Goal: Task Accomplishment & Management: Manage account settings

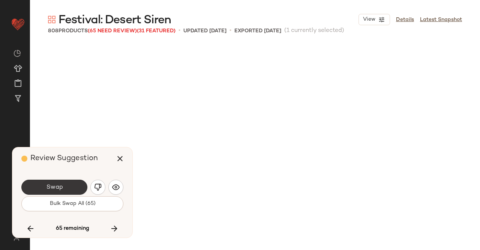
scroll to position [14341, 0]
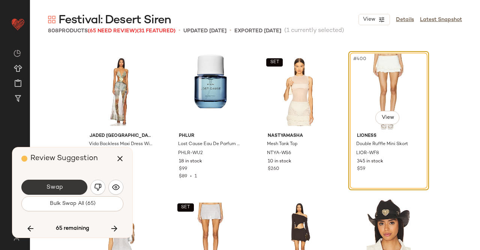
click at [55, 184] on span "Swap" at bounding box center [54, 187] width 17 height 7
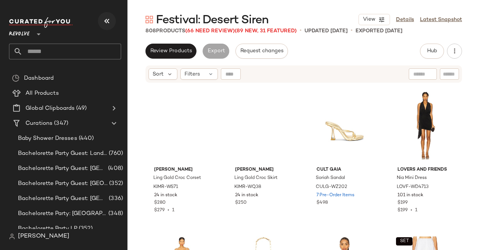
click at [106, 21] on icon "button" at bounding box center [106, 21] width 9 height 9
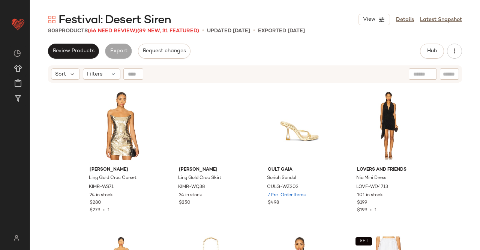
click at [117, 31] on span "(66 Need Review)" at bounding box center [113, 31] width 50 height 6
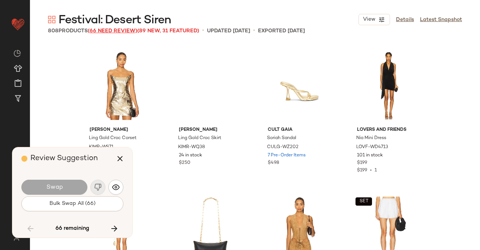
scroll to position [4201, 0]
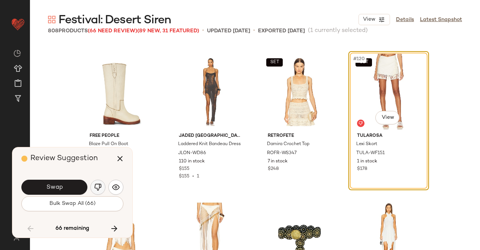
click at [98, 186] on img "button" at bounding box center [98, 187] width 8 height 8
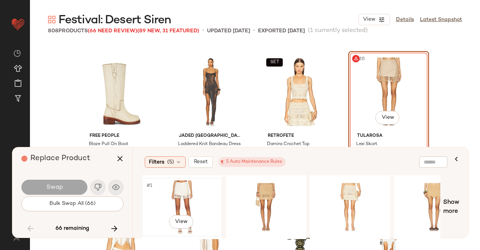
click at [181, 186] on div "#1 View" at bounding box center [181, 206] width 75 height 53
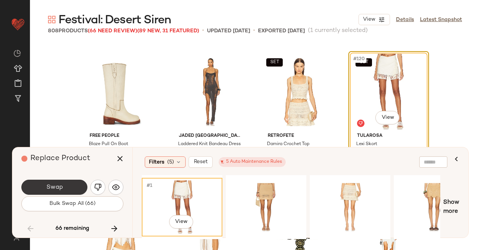
click at [56, 190] on span "Swap" at bounding box center [54, 187] width 17 height 7
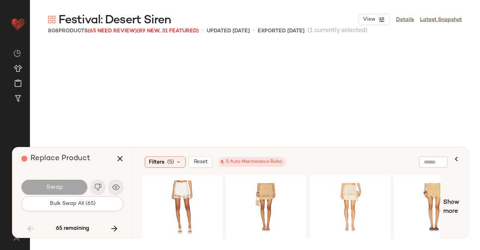
scroll to position [9851, 0]
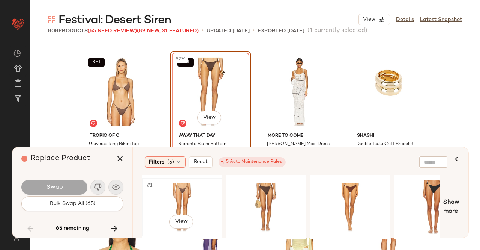
click at [187, 197] on div "#1 View" at bounding box center [181, 206] width 75 height 53
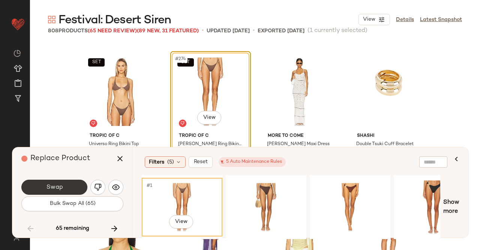
click at [71, 187] on button "Swap" at bounding box center [54, 186] width 66 height 15
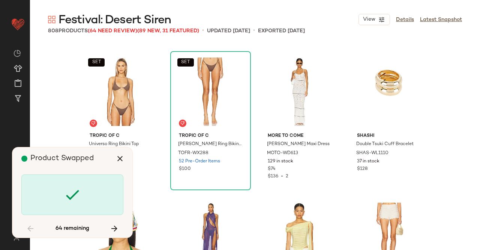
scroll to position [14341, 0]
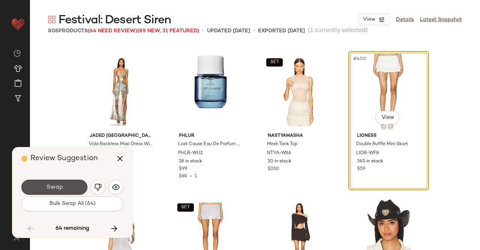
click at [71, 187] on button "Swap" at bounding box center [54, 186] width 66 height 15
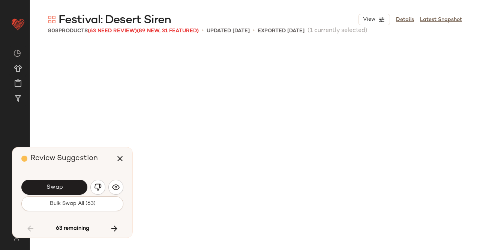
scroll to position [14776, 0]
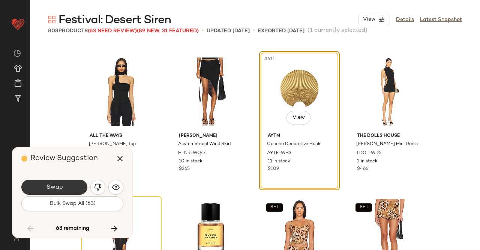
click at [71, 183] on button "Swap" at bounding box center [54, 186] width 66 height 15
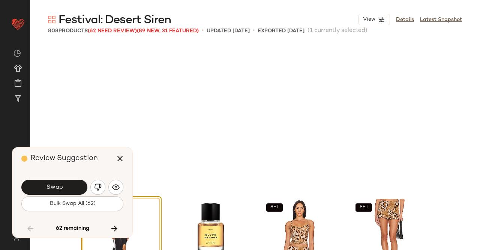
scroll to position [14921, 0]
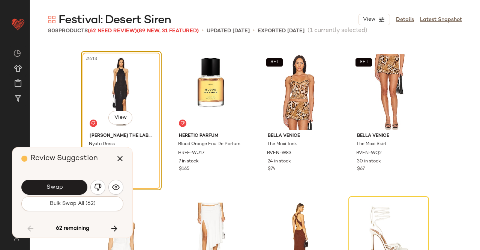
click at [60, 189] on span "Swap" at bounding box center [54, 187] width 17 height 7
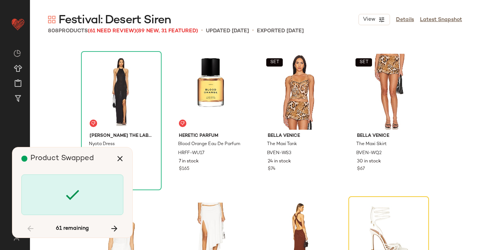
scroll to position [15066, 0]
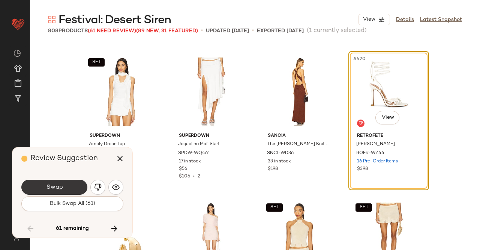
click at [64, 186] on button "Swap" at bounding box center [54, 186] width 66 height 15
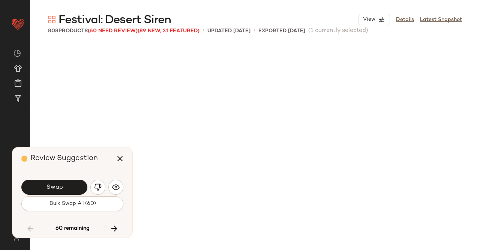
scroll to position [15355, 0]
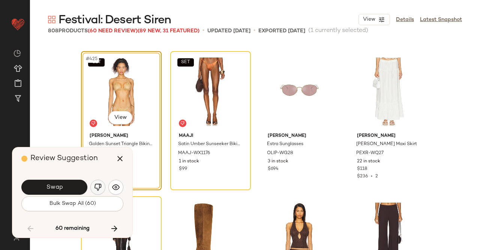
click at [101, 188] on img "button" at bounding box center [98, 187] width 8 height 8
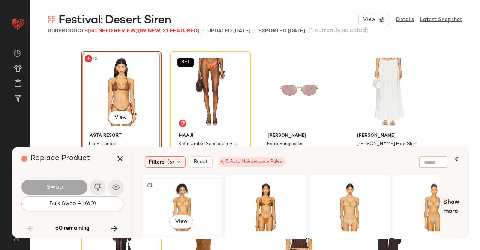
click at [202, 195] on div "#1 View" at bounding box center [181, 206] width 75 height 53
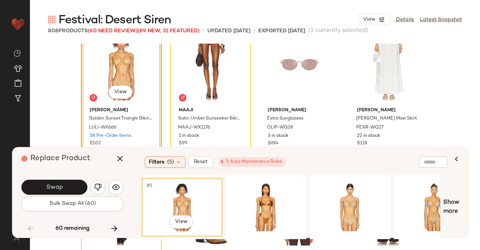
scroll to position [15393, 0]
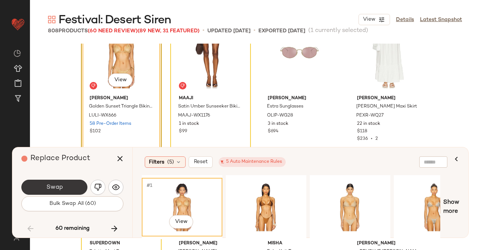
click at [66, 189] on button "Swap" at bounding box center [54, 186] width 66 height 15
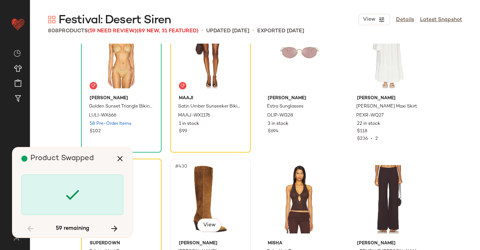
scroll to position [15355, 0]
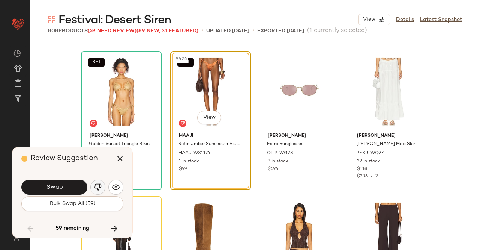
click at [100, 186] on img "button" at bounding box center [98, 187] width 8 height 8
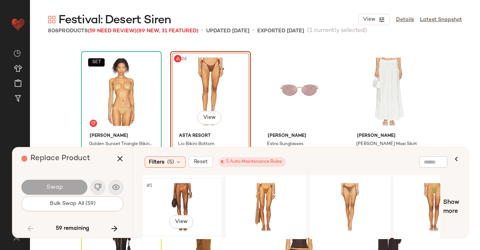
click at [168, 192] on div "#1 View" at bounding box center [181, 206] width 75 height 53
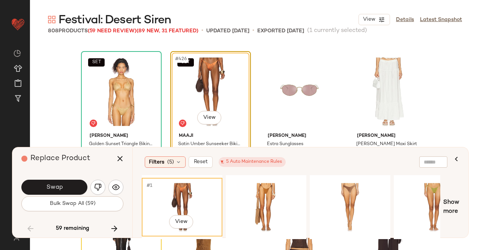
click at [129, 156] on div "Replace Product Swap Bulk Swap All (59) 59 remaining" at bounding box center [72, 192] width 120 height 90
drag, startPoint x: 118, startPoint y: 156, endPoint x: 139, endPoint y: 114, distance: 46.7
click at [118, 156] on icon "button" at bounding box center [120, 158] width 9 height 9
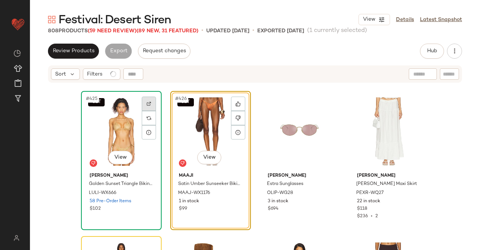
click at [145, 108] on div at bounding box center [149, 103] width 14 height 14
click at [436, 51] on span "Hub" at bounding box center [432, 51] width 11 height 6
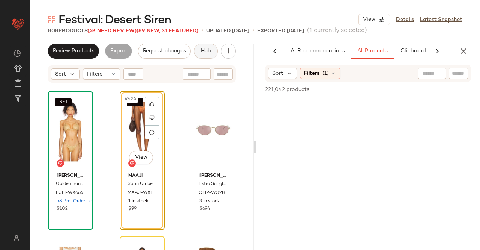
scroll to position [0, 47]
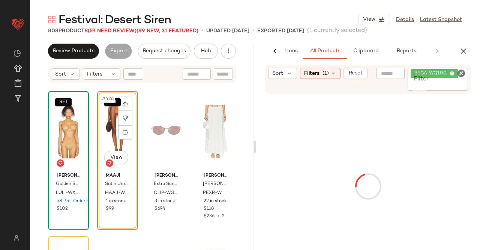
click at [450, 75] on icon at bounding box center [452, 73] width 5 height 5
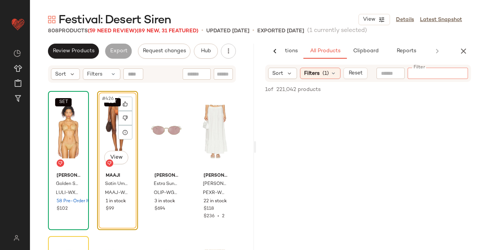
paste input "**********"
type input "**********"
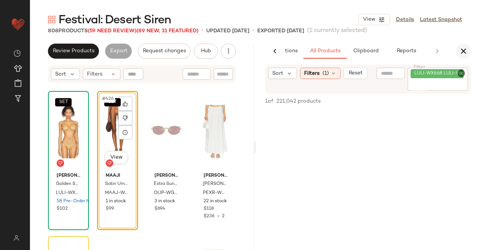
click at [464, 50] on icon "button" at bounding box center [463, 51] width 9 height 9
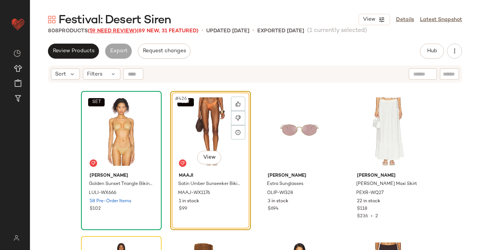
click at [122, 32] on span "(59 Need Review)" at bounding box center [112, 31] width 49 height 6
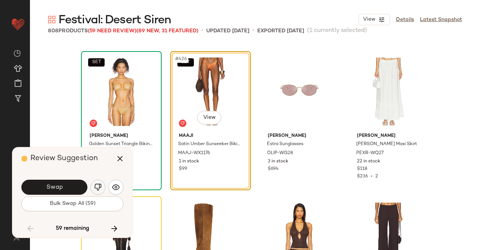
click at [104, 189] on button "button" at bounding box center [97, 186] width 15 height 15
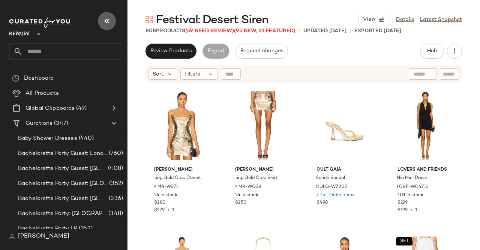
click at [104, 19] on icon "button" at bounding box center [106, 21] width 9 height 9
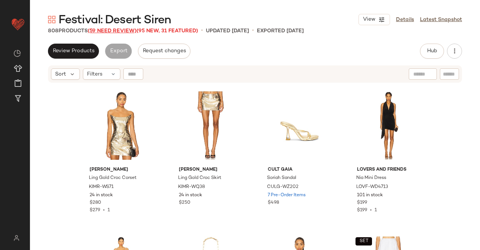
click at [102, 30] on span "(59 Need Review)" at bounding box center [112, 31] width 49 height 6
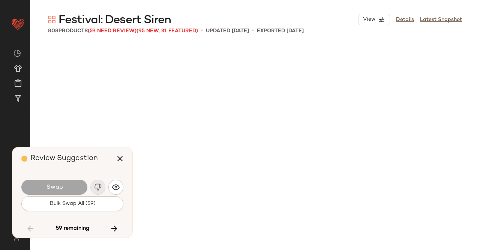
scroll to position [15355, 0]
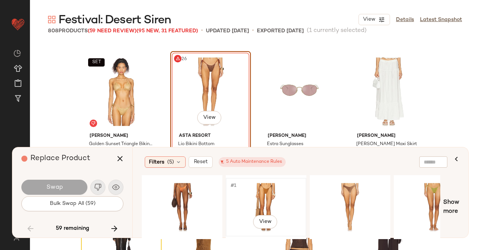
click at [269, 193] on div "#1 View" at bounding box center [266, 206] width 75 height 53
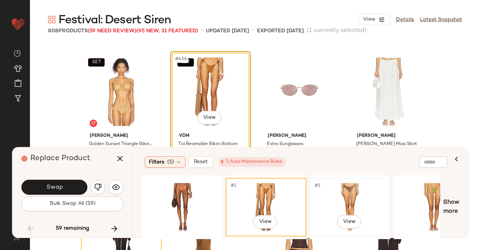
drag, startPoint x: 353, startPoint y: 195, endPoint x: 349, endPoint y: 195, distance: 4.1
click at [354, 195] on div "#1 View" at bounding box center [350, 206] width 75 height 53
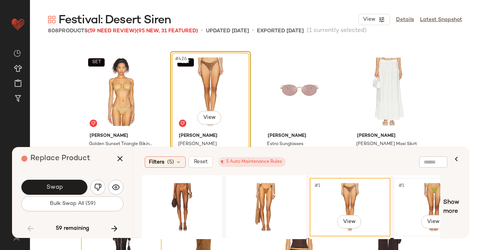
click at [423, 182] on div "#1 View" at bounding box center [434, 206] width 75 height 53
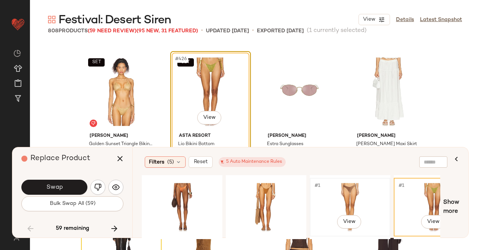
click at [380, 189] on div "#1 View" at bounding box center [350, 206] width 75 height 53
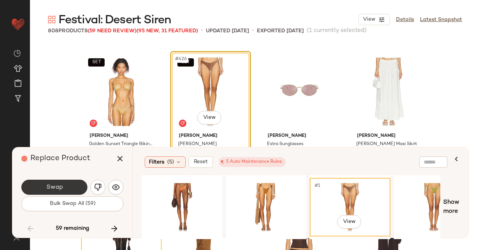
click at [72, 190] on button "Swap" at bounding box center [54, 186] width 66 height 15
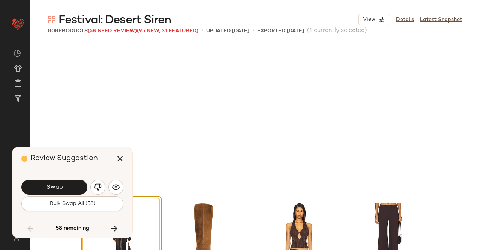
scroll to position [15500, 0]
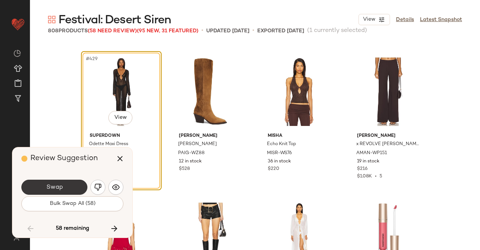
click at [69, 180] on button "Swap" at bounding box center [54, 186] width 66 height 15
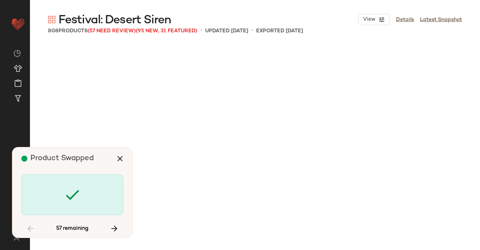
scroll to position [16080, 0]
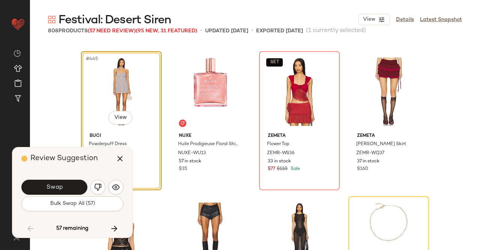
click at [75, 184] on button "Swap" at bounding box center [54, 186] width 66 height 15
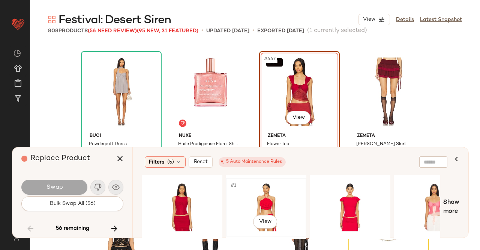
click at [271, 202] on div "#1 View" at bounding box center [266, 206] width 75 height 53
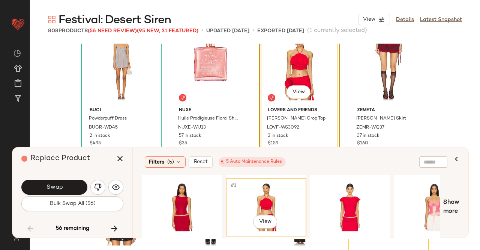
scroll to position [16117, 0]
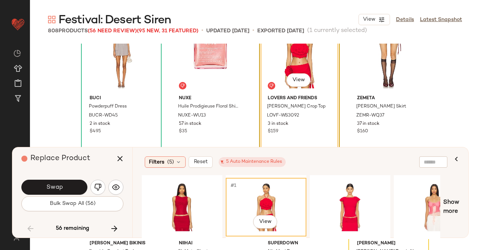
click at [294, 73] on div "SET #447 View" at bounding box center [299, 54] width 75 height 76
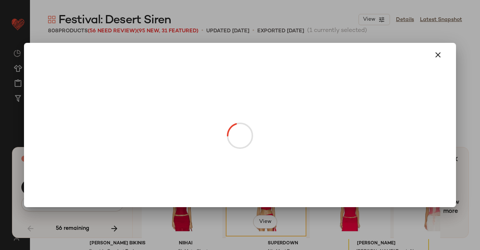
click at [298, 84] on body "Revolve ** Dashboard All Products Global Clipboards (49) Curations (347) Kriste…" at bounding box center [240, 125] width 480 height 250
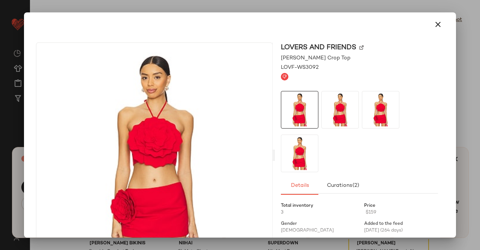
click at [358, 46] on div "Lovers and Friends" at bounding box center [359, 47] width 157 height 10
click at [360, 48] on img at bounding box center [362, 47] width 5 height 5
click at [435, 26] on icon "button" at bounding box center [438, 24] width 9 height 9
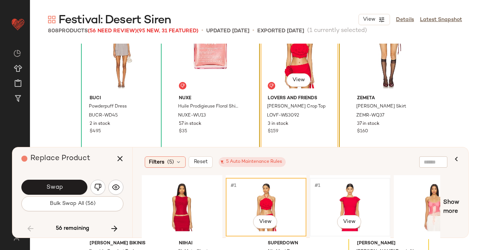
click at [358, 207] on div "#1 View" at bounding box center [350, 206] width 75 height 53
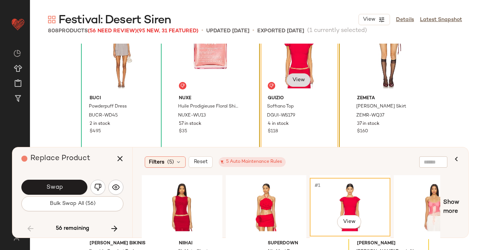
click at [301, 73] on body "Revolve ** Dashboard All Products Global Clipboards (49) Curations (347) Kriste…" at bounding box center [240, 125] width 480 height 250
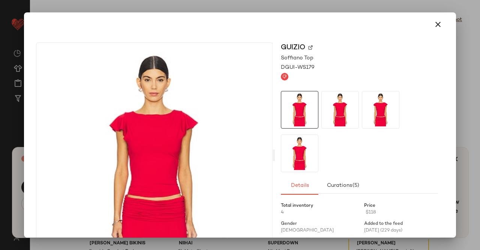
click at [311, 48] on div "GUIZIO" at bounding box center [359, 47] width 157 height 10
click at [308, 48] on img at bounding box center [310, 47] width 5 height 5
click at [441, 23] on button "button" at bounding box center [438, 24] width 18 height 18
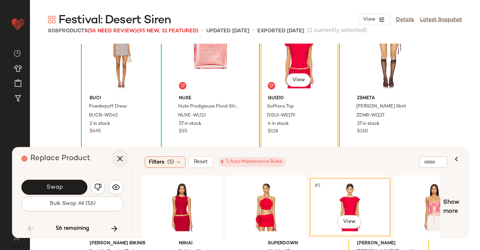
drag, startPoint x: 119, startPoint y: 161, endPoint x: 125, endPoint y: 160, distance: 6.1
click at [119, 161] on icon "button" at bounding box center [120, 158] width 9 height 9
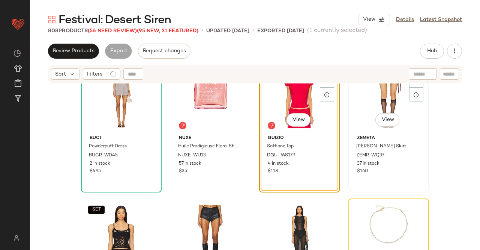
click at [383, 99] on div "#448 View" at bounding box center [388, 94] width 75 height 76
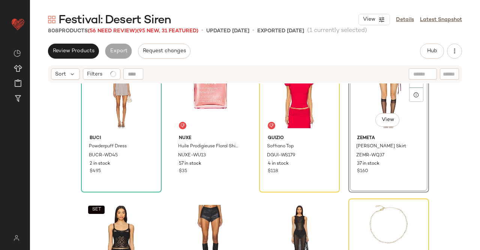
click at [417, 55] on div "Review Products Export Request changes Hub Send for Review External Review Inte…" at bounding box center [255, 51] width 414 height 15
click at [418, 55] on div "Review Products Export Request changes Hub Send for Review External Review Inte…" at bounding box center [255, 51] width 414 height 15
click at [433, 54] on button "Hub" at bounding box center [432, 51] width 24 height 15
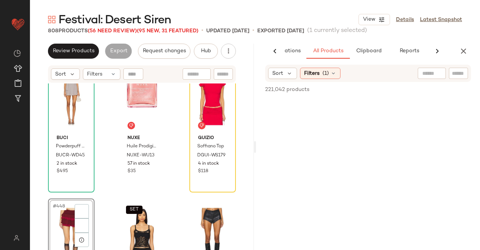
scroll to position [0, 47]
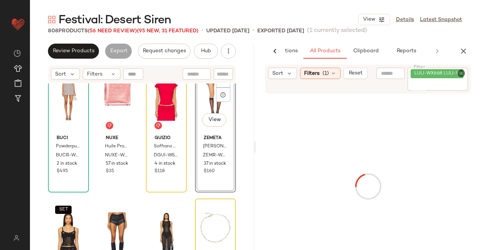
click at [460, 77] on icon "Clear Filter" at bounding box center [461, 73] width 9 height 9
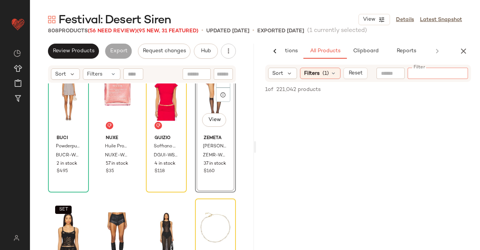
paste input "*********"
type input "*********"
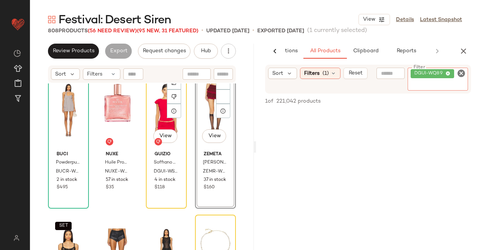
scroll to position [16080, 0]
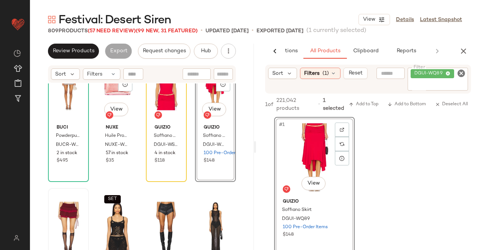
scroll to position [16155, 0]
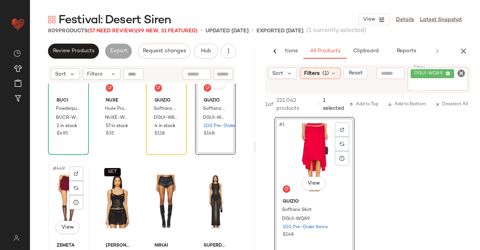
click at [56, 192] on div "#449 View" at bounding box center [69, 201] width 36 height 76
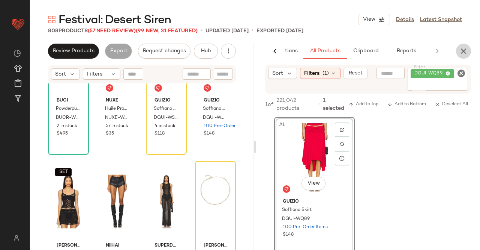
drag, startPoint x: 465, startPoint y: 50, endPoint x: 455, endPoint y: 62, distance: 15.2
click at [465, 50] on icon "button" at bounding box center [463, 51] width 9 height 9
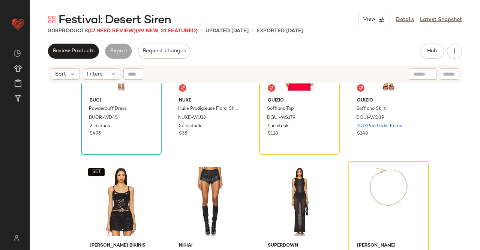
click at [104, 33] on span "(57 Need Review)" at bounding box center [112, 31] width 48 height 6
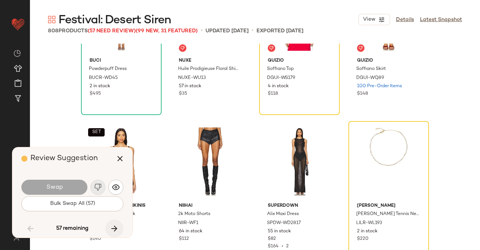
click at [118, 230] on icon "button" at bounding box center [114, 228] width 9 height 9
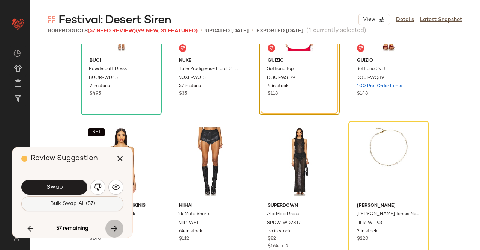
scroll to position [16080, 0]
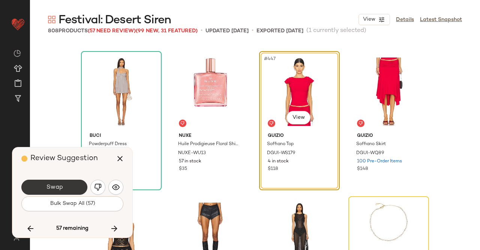
click at [53, 189] on span "Swap" at bounding box center [54, 187] width 17 height 7
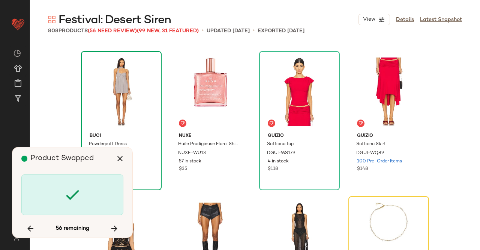
scroll to position [16224, 0]
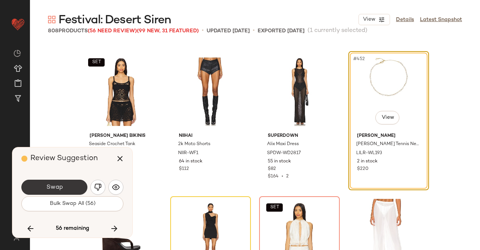
click at [59, 187] on span "Swap" at bounding box center [54, 187] width 17 height 7
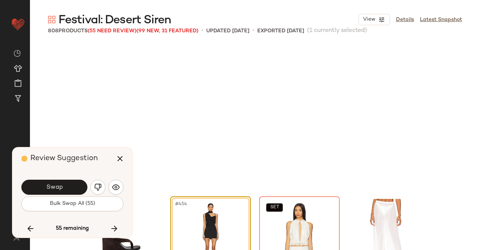
scroll to position [16369, 0]
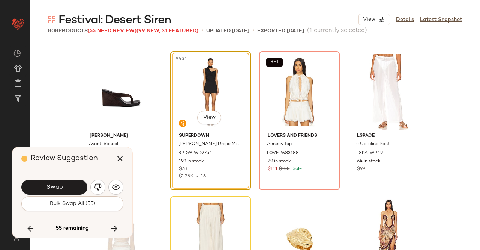
click at [54, 190] on span "Swap" at bounding box center [54, 187] width 17 height 7
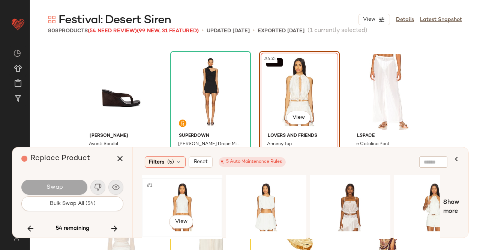
click at [169, 197] on div "#1 View" at bounding box center [181, 206] width 75 height 53
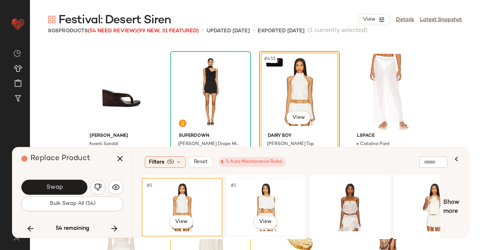
click at [280, 198] on div "#1 View" at bounding box center [266, 206] width 75 height 53
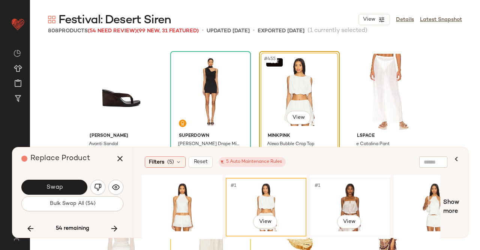
click at [355, 196] on div "#1 View" at bounding box center [350, 206] width 75 height 53
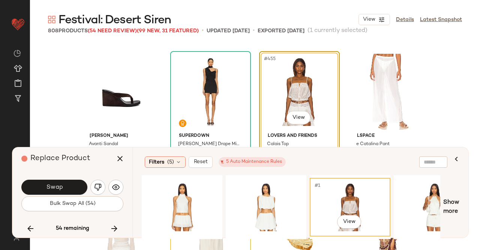
click at [443, 197] on div "#1 View Show more" at bounding box center [301, 207] width 318 height 64
click at [426, 199] on div "#1 View" at bounding box center [434, 206] width 75 height 53
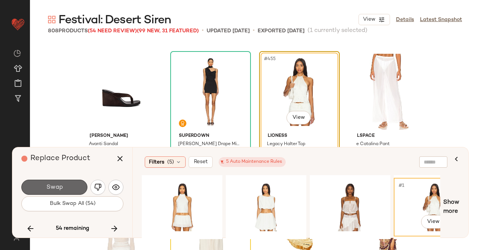
click at [72, 185] on button "Swap" at bounding box center [54, 186] width 66 height 15
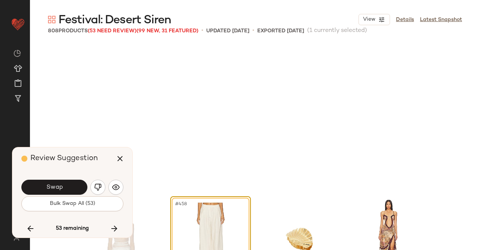
scroll to position [16514, 0]
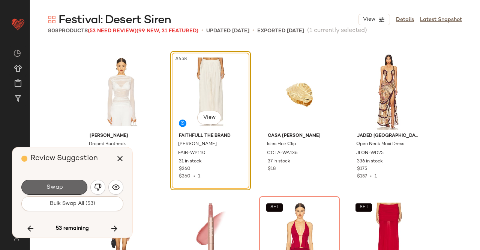
click at [58, 188] on span "Swap" at bounding box center [54, 187] width 17 height 7
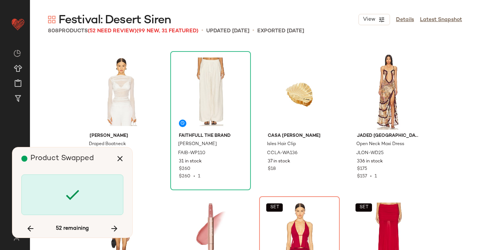
scroll to position [16659, 0]
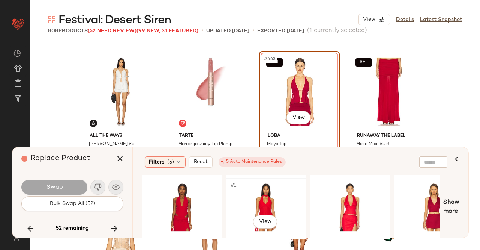
click at [284, 200] on div "#1 View" at bounding box center [266, 206] width 75 height 53
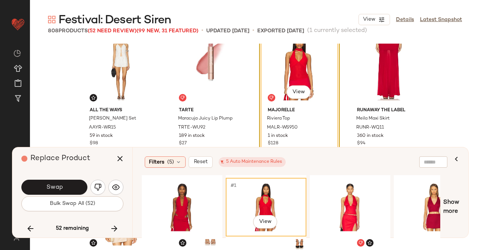
scroll to position [16697, 0]
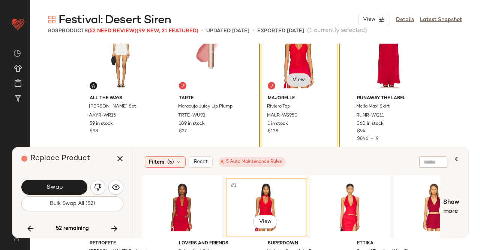
click at [290, 85] on body "Revolve ** Dashboard All Products Global Clipboards (49) Curations (347) Kriste…" at bounding box center [240, 125] width 480 height 250
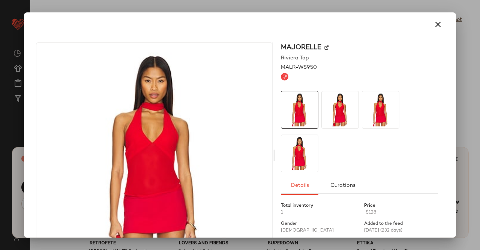
click at [325, 45] on img at bounding box center [327, 47] width 5 height 5
click at [480, 66] on div at bounding box center [240, 125] width 480 height 250
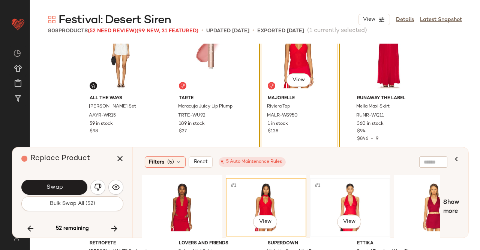
click at [336, 193] on div "#1 View" at bounding box center [350, 206] width 75 height 53
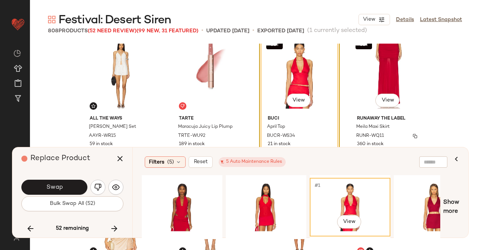
scroll to position [16659, 0]
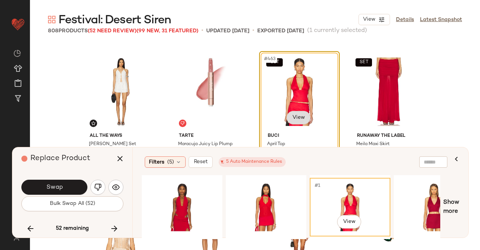
click at [295, 120] on body "Revolve ** Dashboard All Products Global Clipboards (49) Curations (347) Kriste…" at bounding box center [240, 125] width 480 height 250
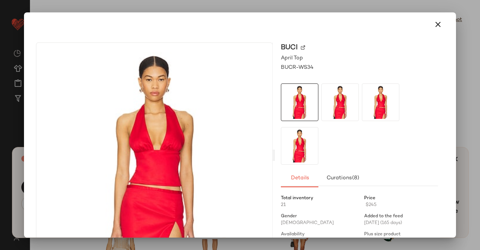
click at [302, 46] on img at bounding box center [303, 47] width 5 height 5
click at [471, 70] on div at bounding box center [240, 125] width 480 height 250
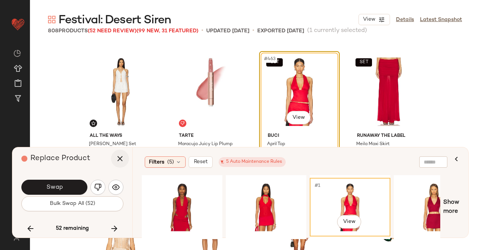
click at [122, 162] on icon "button" at bounding box center [120, 158] width 9 height 9
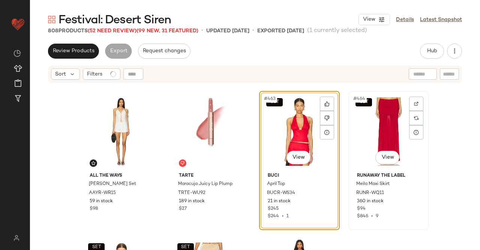
click at [363, 119] on div "SET #464 View" at bounding box center [388, 131] width 75 height 76
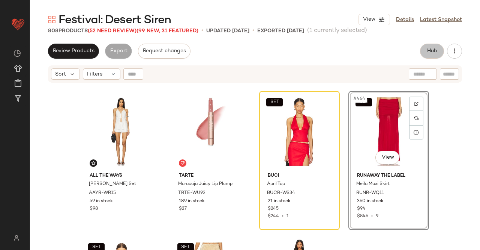
click at [435, 53] on span "Hub" at bounding box center [432, 51] width 11 height 6
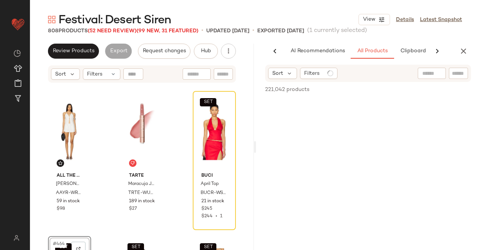
scroll to position [0, 47]
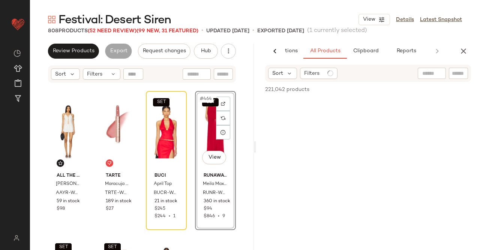
click at [454, 81] on div "Sort Filters" at bounding box center [368, 73] width 206 height 17
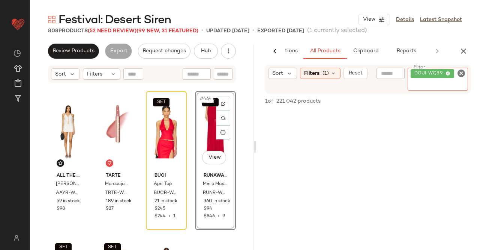
click at [453, 77] on span "DGUI-WQ89" at bounding box center [433, 73] width 44 height 9
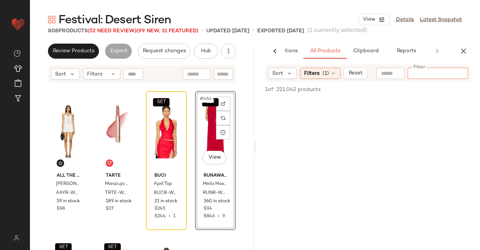
paste input "*********"
type input "*********"
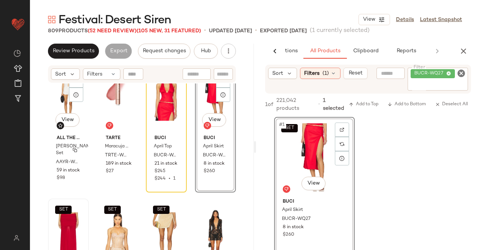
scroll to position [16734, 0]
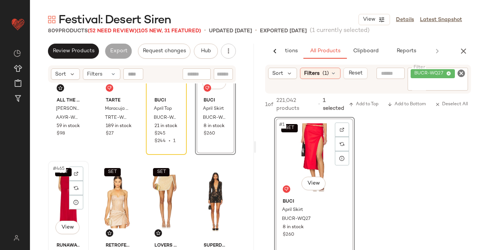
click at [59, 188] on div "SET #465 View" at bounding box center [69, 201] width 36 height 76
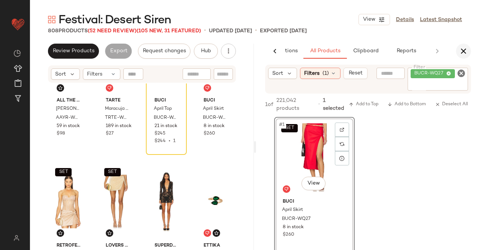
click at [461, 50] on icon "button" at bounding box center [463, 51] width 9 height 9
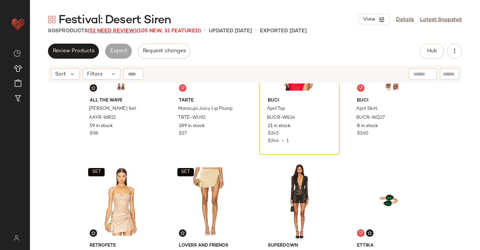
click at [105, 30] on span "(52 Need Review)" at bounding box center [112, 31] width 49 height 6
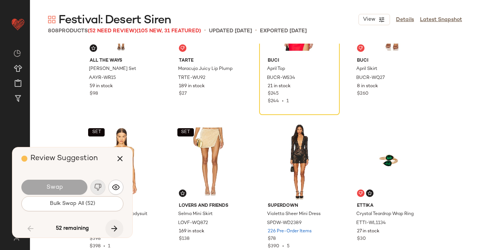
click at [115, 231] on icon "button" at bounding box center [114, 228] width 9 height 9
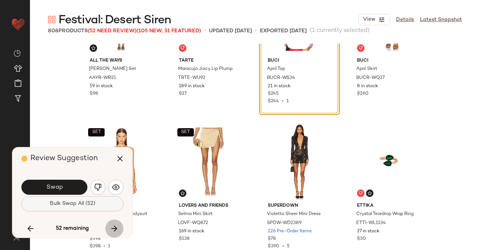
scroll to position [16659, 0]
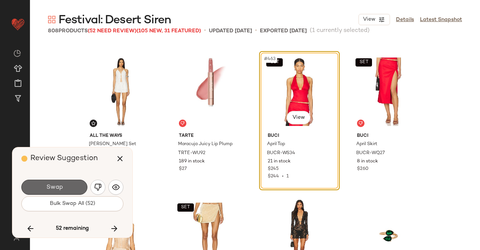
click at [60, 179] on button "Swap" at bounding box center [54, 186] width 66 height 15
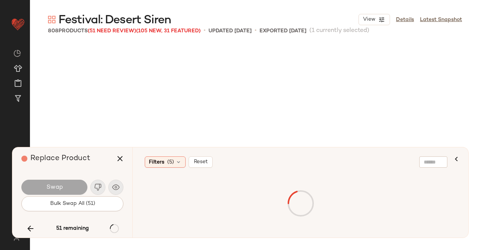
scroll to position [17094, 0]
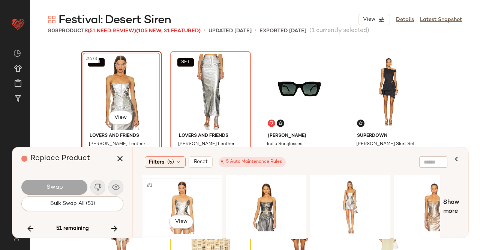
click at [173, 197] on div "#1 View" at bounding box center [181, 206] width 75 height 53
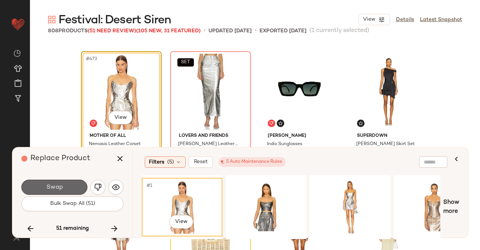
click at [55, 184] on span "Swap" at bounding box center [54, 187] width 17 height 7
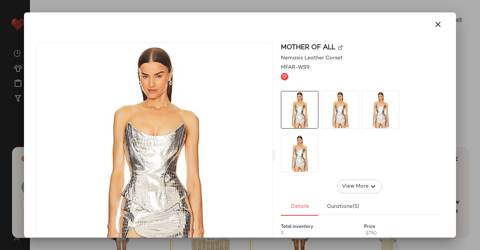
click at [340, 48] on img at bounding box center [341, 47] width 5 height 5
click at [480, 76] on div at bounding box center [240, 125] width 480 height 250
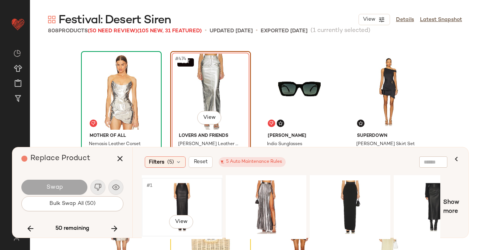
click at [189, 184] on div "#1 View" at bounding box center [181, 206] width 75 height 53
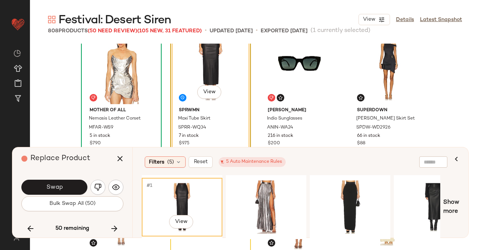
scroll to position [17131, 0]
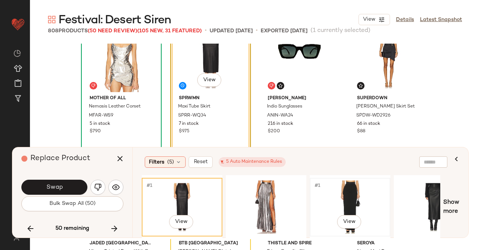
drag, startPoint x: 348, startPoint y: 199, endPoint x: 280, endPoint y: 188, distance: 69.5
click at [348, 199] on div "#1 View" at bounding box center [350, 206] width 75 height 53
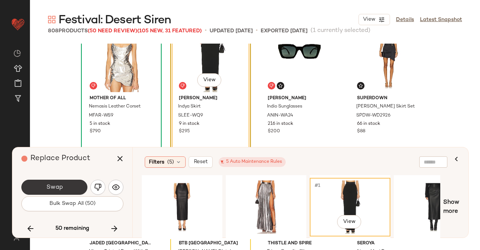
click at [74, 189] on button "Swap" at bounding box center [54, 186] width 66 height 15
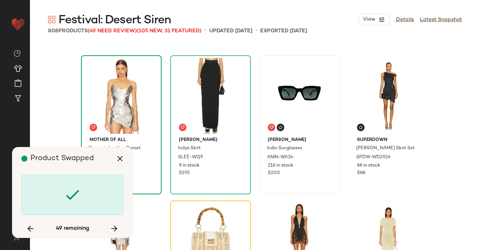
scroll to position [17056, 0]
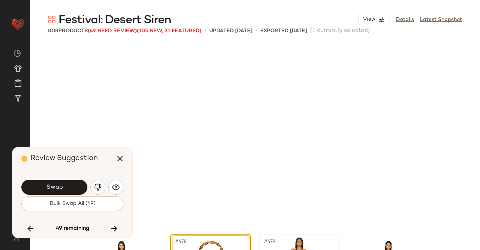
scroll to position [17238, 0]
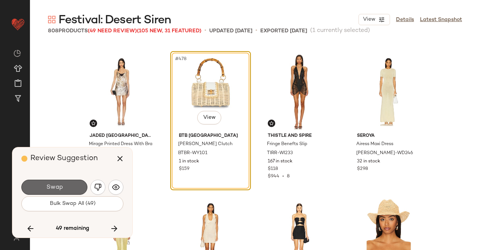
click at [74, 187] on button "Swap" at bounding box center [54, 186] width 66 height 15
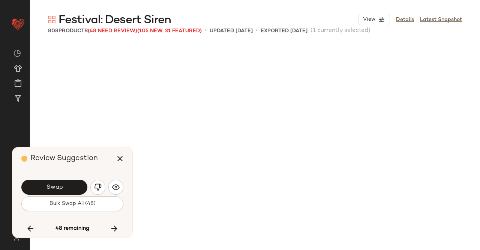
scroll to position [17528, 0]
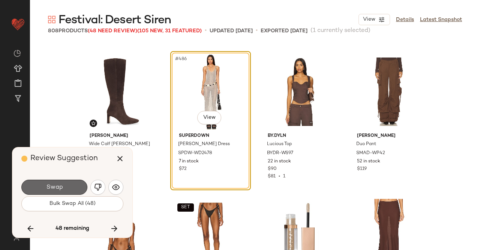
click at [56, 182] on button "Swap" at bounding box center [54, 186] width 66 height 15
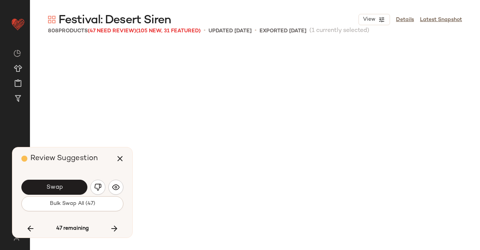
scroll to position [17818, 0]
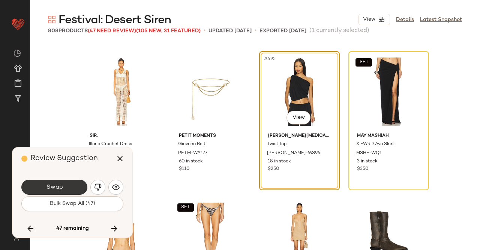
click at [81, 186] on button "Swap" at bounding box center [54, 186] width 66 height 15
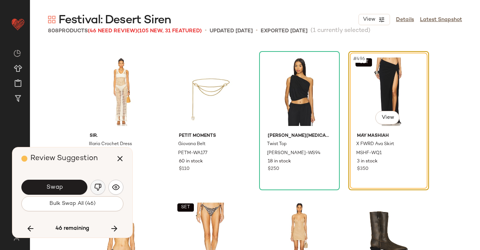
click at [97, 188] on img "button" at bounding box center [98, 187] width 8 height 8
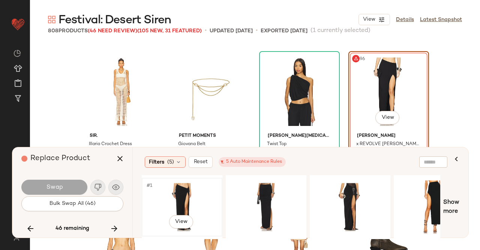
click at [184, 195] on div "#1 View" at bounding box center [181, 206] width 75 height 53
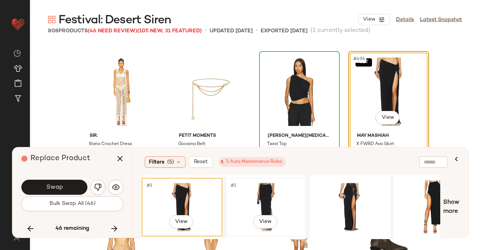
click at [275, 200] on div "#1 View" at bounding box center [266, 206] width 75 height 53
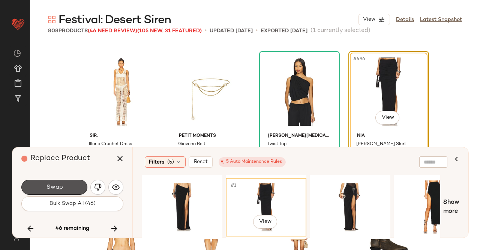
click at [70, 184] on button "Swap" at bounding box center [54, 186] width 66 height 15
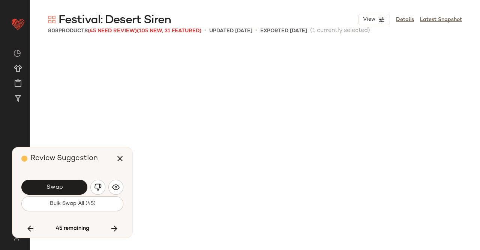
scroll to position [18108, 0]
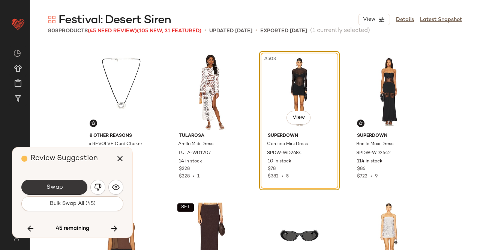
click at [67, 184] on button "Swap" at bounding box center [54, 186] width 66 height 15
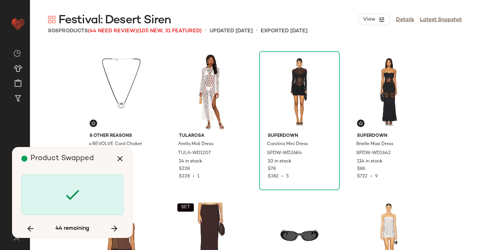
scroll to position [18687, 0]
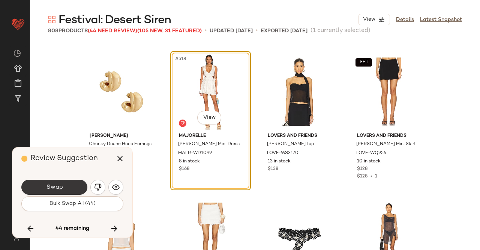
click at [78, 187] on button "Swap" at bounding box center [54, 186] width 66 height 15
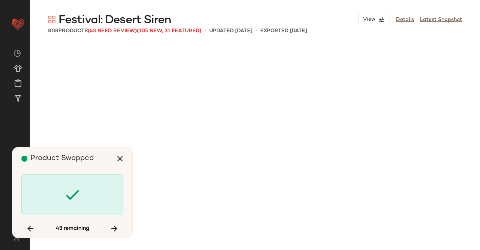
scroll to position [19846, 0]
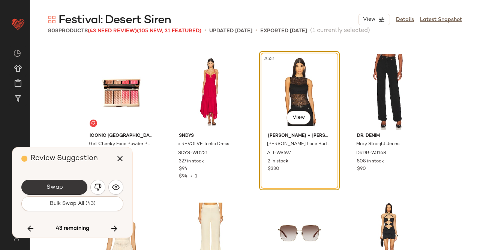
click at [78, 188] on button "Swap" at bounding box center [54, 186] width 66 height 15
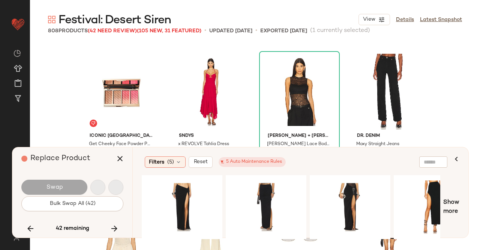
scroll to position [20136, 0]
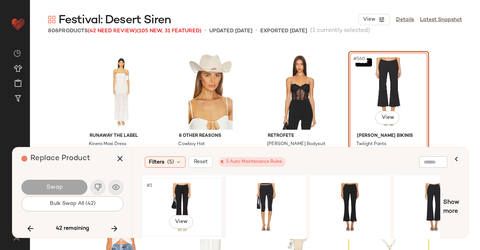
click at [158, 203] on div "#1 View" at bounding box center [181, 206] width 75 height 53
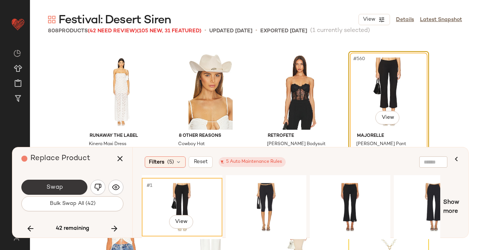
click at [57, 186] on span "Swap" at bounding box center [54, 187] width 17 height 7
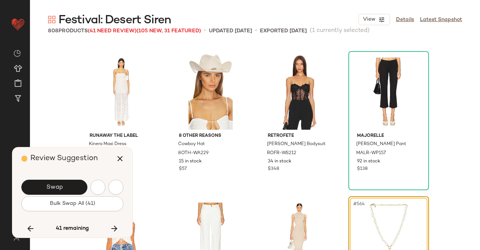
scroll to position [20281, 0]
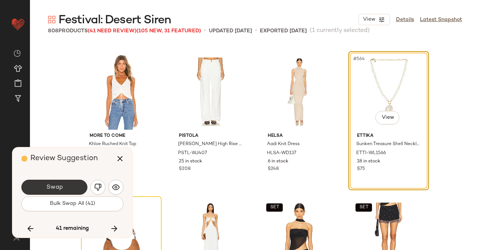
click at [62, 188] on span "Swap" at bounding box center [54, 187] width 17 height 7
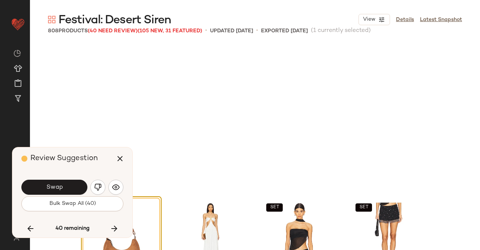
scroll to position [20425, 0]
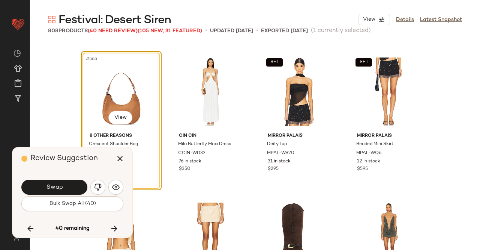
click at [61, 187] on span "Swap" at bounding box center [54, 187] width 17 height 7
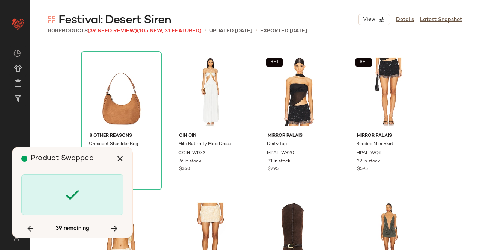
scroll to position [20715, 0]
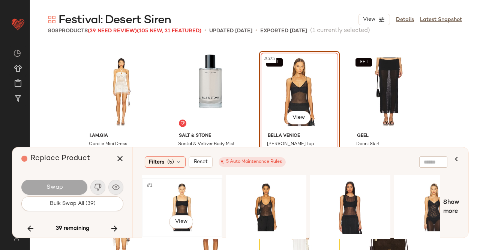
click at [188, 187] on div "#1 View" at bounding box center [181, 206] width 75 height 53
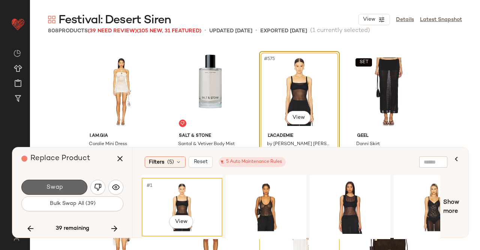
click at [77, 181] on button "Swap" at bounding box center [54, 186] width 66 height 15
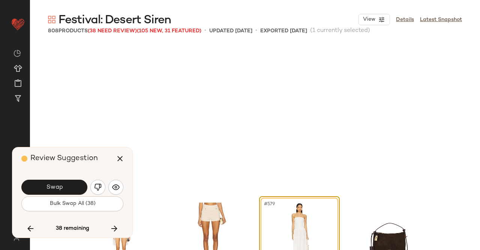
scroll to position [20860, 0]
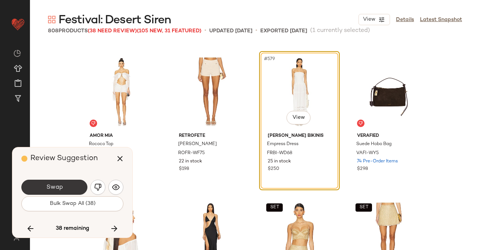
click at [70, 182] on button "Swap" at bounding box center [54, 186] width 66 height 15
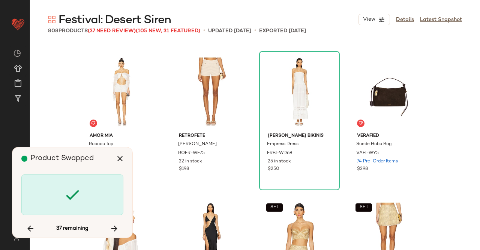
scroll to position [21584, 0]
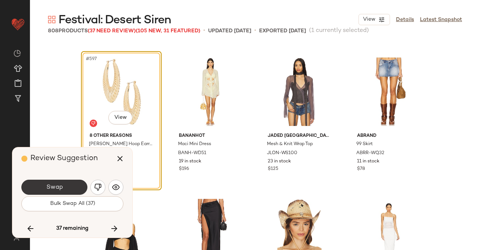
click at [66, 187] on button "Swap" at bounding box center [54, 186] width 66 height 15
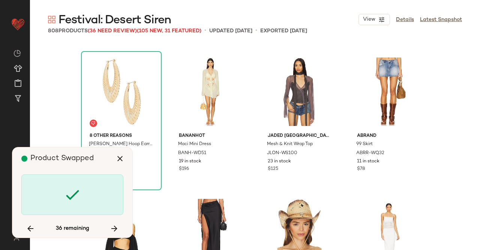
scroll to position [21874, 0]
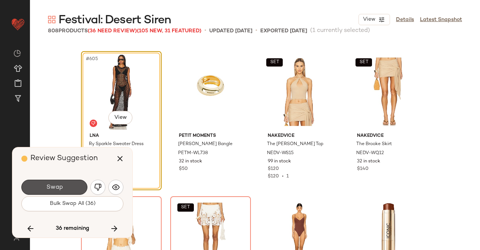
click at [66, 187] on button "Swap" at bounding box center [54, 186] width 66 height 15
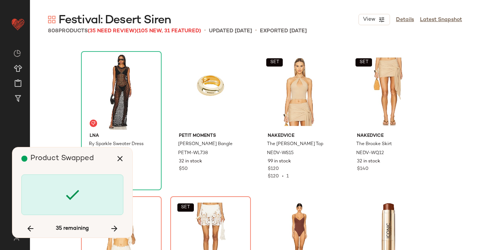
scroll to position [22019, 0]
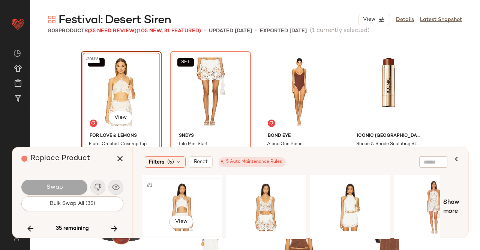
click at [169, 196] on div "#1 View" at bounding box center [181, 206] width 75 height 53
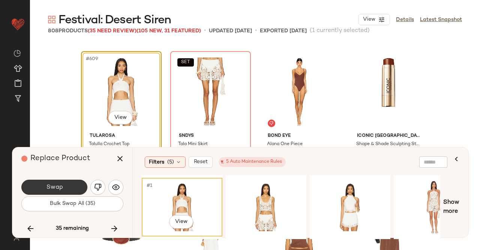
click at [61, 182] on button "Swap" at bounding box center [54, 186] width 66 height 15
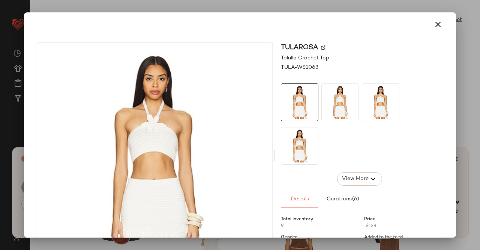
click at [320, 50] on div "Tularosa" at bounding box center [359, 47] width 157 height 10
click at [321, 46] on img at bounding box center [323, 47] width 5 height 5
click at [429, 19] on button "button" at bounding box center [438, 24] width 18 height 18
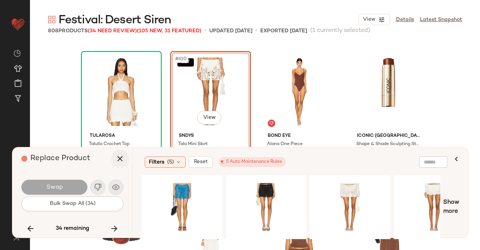
click at [116, 160] on icon "button" at bounding box center [120, 158] width 9 height 9
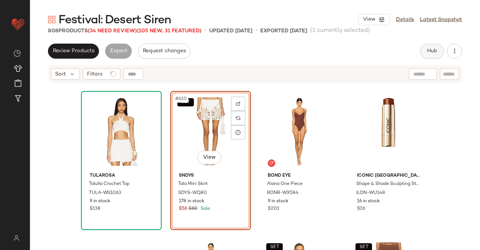
click at [435, 50] on span "Hub" at bounding box center [432, 51] width 11 height 6
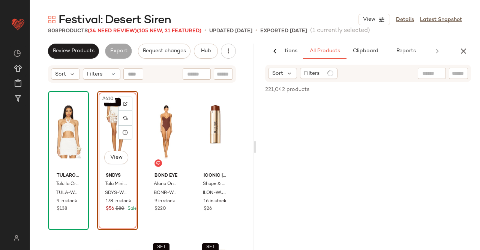
scroll to position [0, 47]
click at [451, 76] on div at bounding box center [458, 73] width 19 height 11
paste input "**********"
type input "**********"
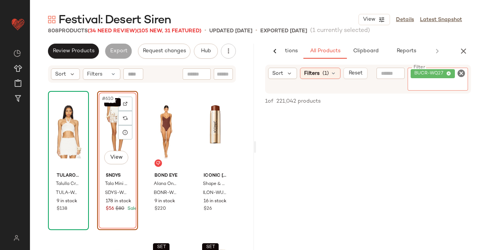
paste input "**********"
type input "**********"
click at [463, 54] on icon "button" at bounding box center [463, 51] width 9 height 9
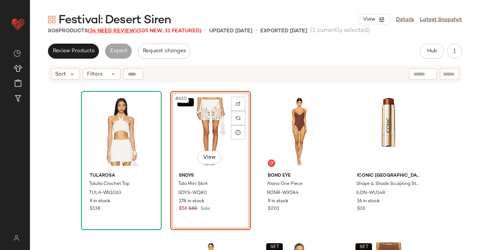
click at [109, 29] on span "(34 Need Review)" at bounding box center [112, 31] width 49 height 6
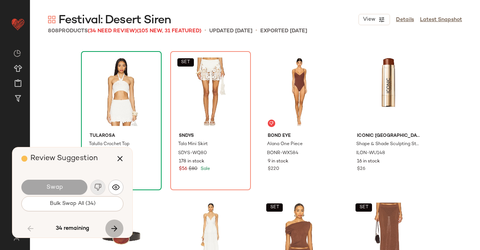
click at [110, 231] on icon "button" at bounding box center [114, 228] width 9 height 9
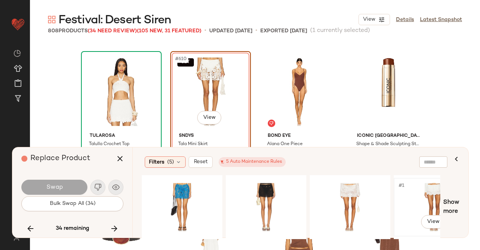
click at [411, 192] on div "#1 View" at bounding box center [434, 206] width 75 height 53
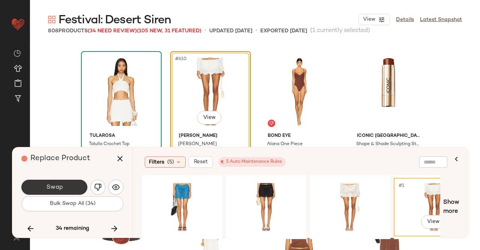
click at [56, 190] on span "Swap" at bounding box center [54, 187] width 17 height 7
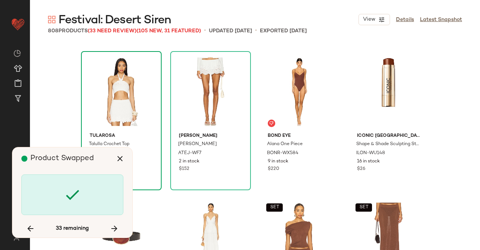
scroll to position [22598, 0]
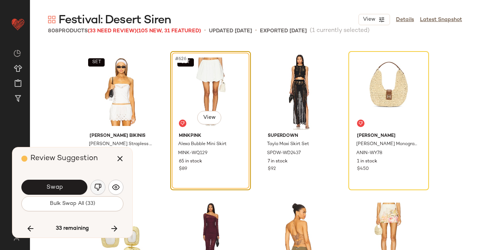
click at [101, 190] on img "button" at bounding box center [98, 187] width 8 height 8
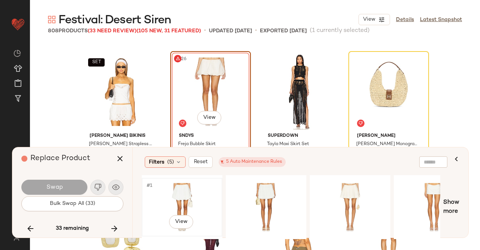
click at [190, 197] on div "#1 View" at bounding box center [181, 206] width 75 height 53
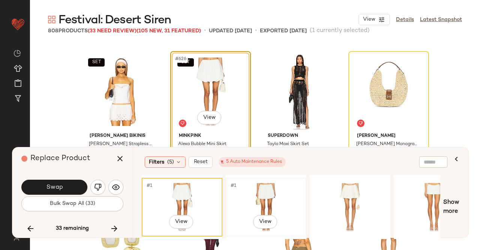
click at [263, 180] on div "#1 View" at bounding box center [266, 206] width 75 height 53
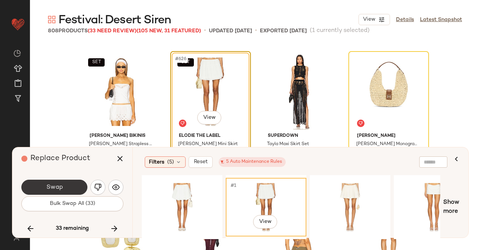
click at [58, 185] on span "Swap" at bounding box center [54, 187] width 17 height 7
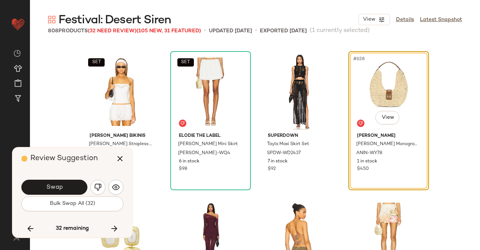
click at [57, 183] on button "Swap" at bounding box center [54, 186] width 66 height 15
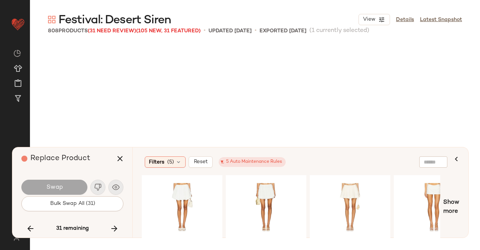
scroll to position [22888, 0]
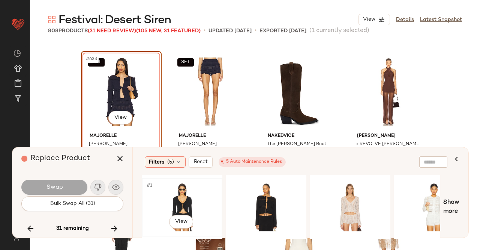
click at [184, 200] on div "#1 View" at bounding box center [181, 206] width 75 height 53
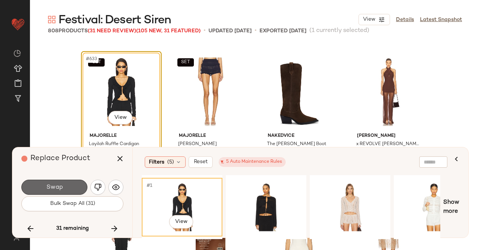
click at [79, 187] on button "Swap" at bounding box center [54, 186] width 66 height 15
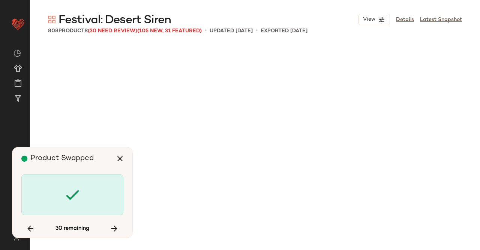
scroll to position [23468, 0]
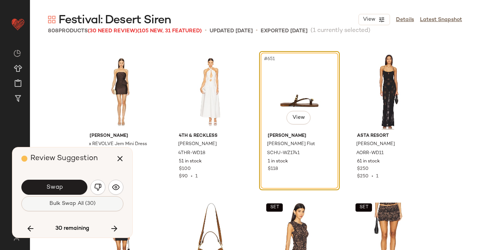
click at [69, 198] on button "Bulk Swap All (30)" at bounding box center [72, 203] width 102 height 15
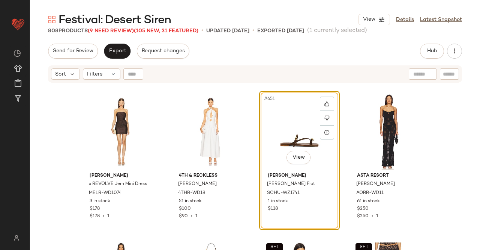
click at [101, 32] on span "(9 Need Review)" at bounding box center [111, 31] width 46 height 6
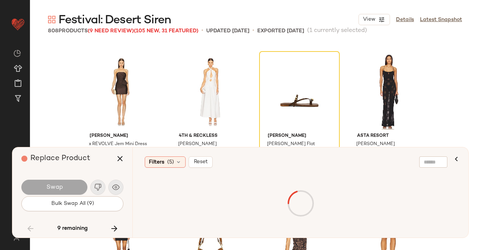
scroll to position [23757, 0]
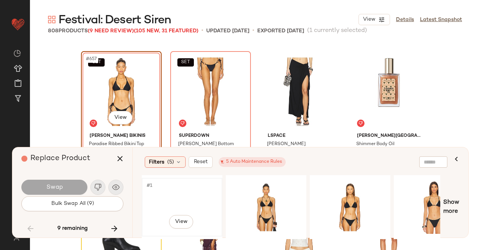
click at [205, 196] on div "#1 View" at bounding box center [181, 206] width 75 height 53
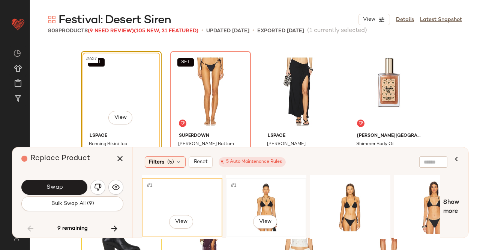
click at [251, 195] on div "#1 View" at bounding box center [266, 206] width 75 height 53
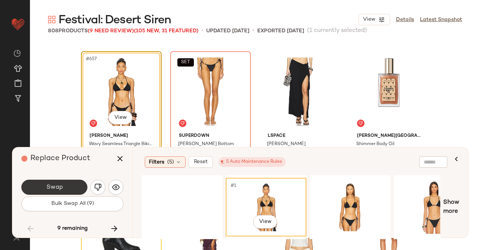
click at [53, 184] on span "Swap" at bounding box center [54, 187] width 17 height 7
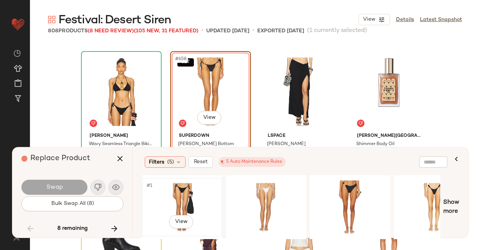
drag, startPoint x: 170, startPoint y: 187, endPoint x: 162, endPoint y: 188, distance: 8.6
click at [170, 188] on div "#1 View" at bounding box center [181, 206] width 75 height 53
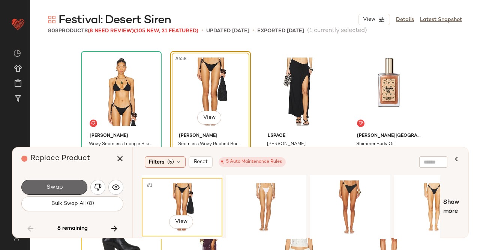
click at [34, 184] on button "Swap" at bounding box center [54, 186] width 66 height 15
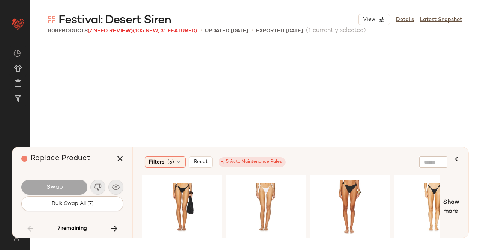
scroll to position [25640, 0]
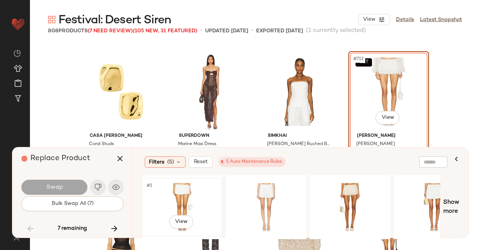
click at [174, 189] on div "#1 View" at bounding box center [181, 206] width 75 height 53
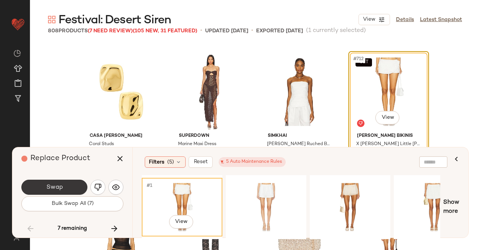
click at [60, 187] on span "Swap" at bounding box center [54, 187] width 17 height 7
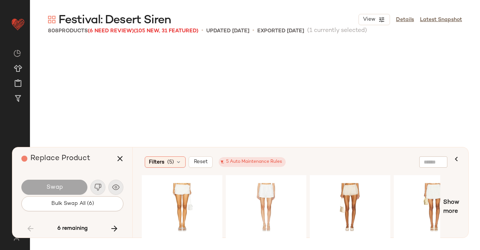
scroll to position [26075, 0]
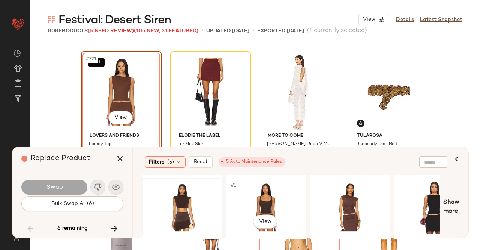
click at [212, 204] on div at bounding box center [181, 206] width 75 height 53
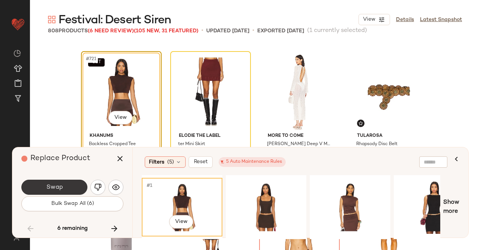
click at [69, 184] on button "Swap" at bounding box center [54, 186] width 66 height 15
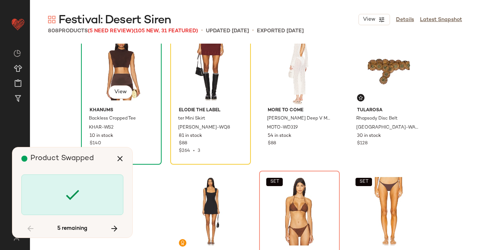
scroll to position [26113, 0]
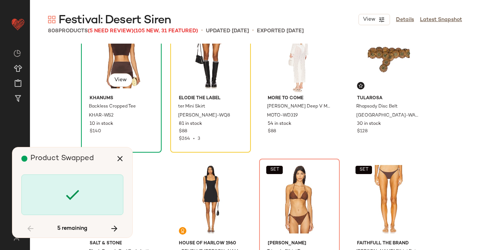
scroll to position [26220, 0]
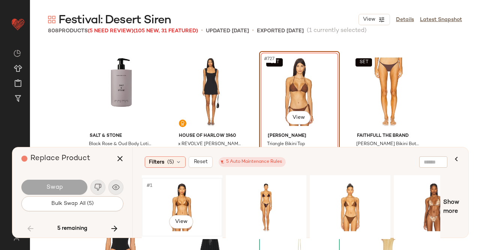
click at [191, 187] on div "#1 View" at bounding box center [181, 206] width 75 height 53
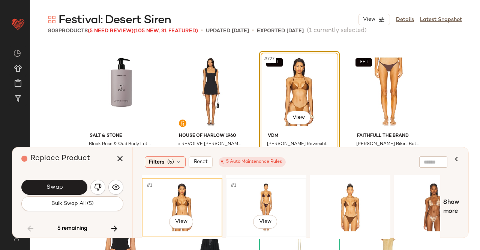
click at [251, 197] on div "#1 View" at bounding box center [266, 206] width 75 height 53
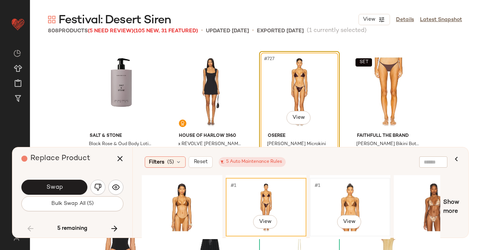
click at [354, 196] on div "#1 View" at bounding box center [350, 206] width 75 height 53
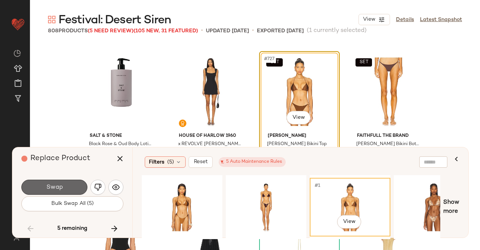
click at [77, 181] on button "Swap" at bounding box center [54, 186] width 66 height 15
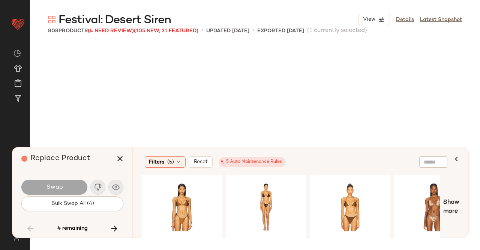
scroll to position [26510, 0]
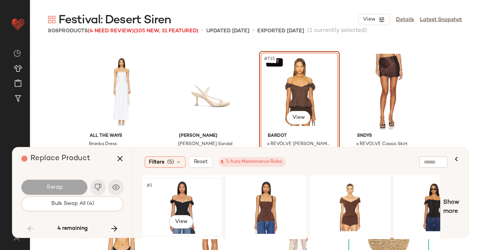
click at [185, 197] on div "#1 View" at bounding box center [181, 206] width 75 height 53
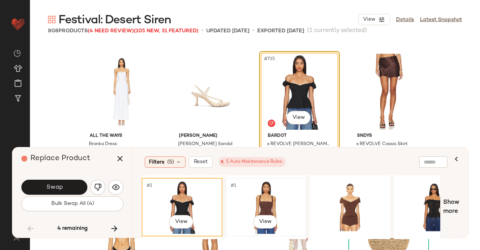
click at [257, 203] on div "#1 View" at bounding box center [266, 206] width 75 height 53
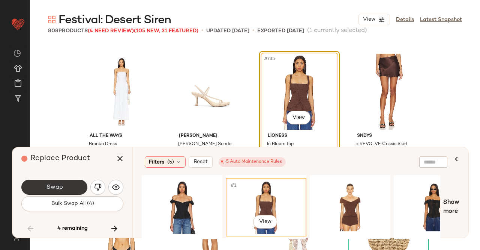
click at [72, 184] on button "Swap" at bounding box center [54, 186] width 66 height 15
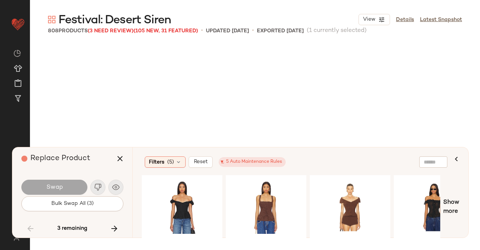
scroll to position [26799, 0]
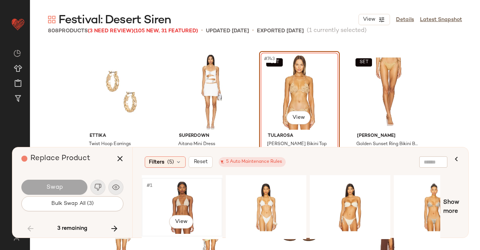
click at [181, 189] on div "#1 View" at bounding box center [181, 206] width 75 height 53
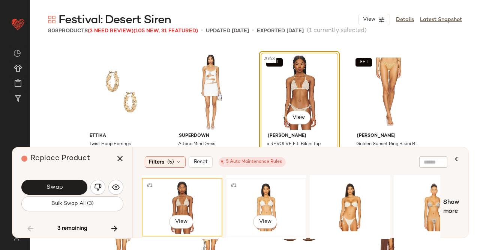
click at [276, 184] on div "#1 View" at bounding box center [266, 206] width 75 height 53
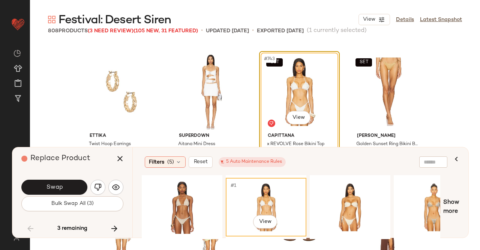
click at [283, 120] on div "SET #743 View" at bounding box center [299, 92] width 75 height 76
click at [293, 114] on body "Revolve ** Dashboard All Products Global Clipboards (49) Curations (347) Kriste…" at bounding box center [240, 125] width 480 height 250
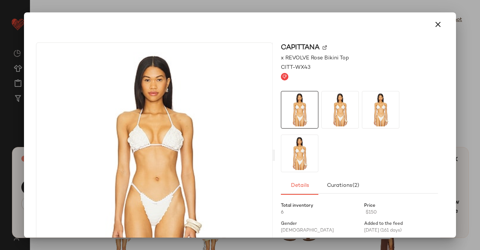
click at [323, 47] on img at bounding box center [325, 47] width 5 height 5
click at [477, 30] on div at bounding box center [240, 125] width 480 height 250
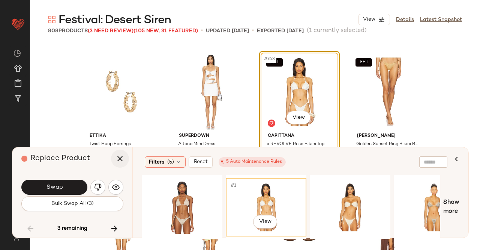
drag, startPoint x: 109, startPoint y: 156, endPoint x: 112, endPoint y: 160, distance: 4.8
click at [109, 156] on div "Replace Product" at bounding box center [75, 158] width 108 height 23
click at [117, 162] on icon "button" at bounding box center [120, 158] width 9 height 9
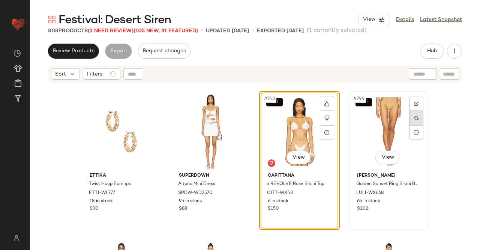
drag, startPoint x: 406, startPoint y: 121, endPoint x: 410, endPoint y: 123, distance: 4.6
click at [410, 123] on div at bounding box center [416, 118] width 14 height 14
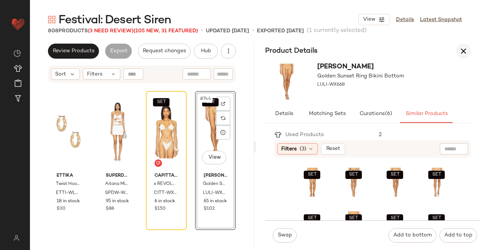
click at [456, 49] on button "button" at bounding box center [463, 51] width 15 height 15
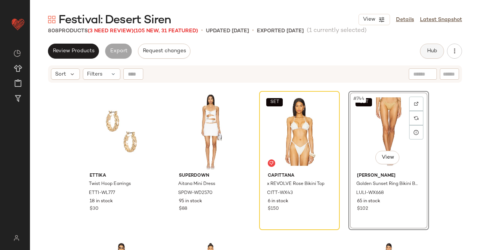
click at [430, 53] on span "Hub" at bounding box center [432, 51] width 11 height 6
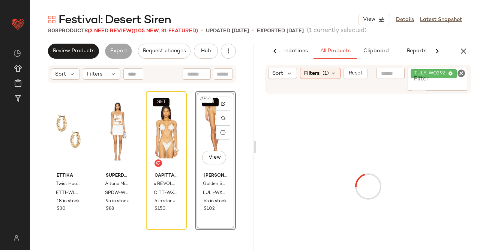
scroll to position [0, 47]
click at [447, 77] on span "TULA-WQ292" at bounding box center [434, 73] width 46 height 9
paste input "*********"
type input "*********"
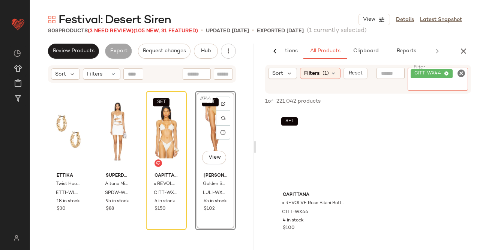
click at [210, 124] on div "SET #744 View" at bounding box center [216, 131] width 36 height 76
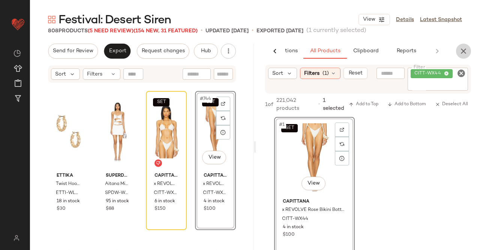
click at [463, 49] on button "button" at bounding box center [463, 51] width 15 height 15
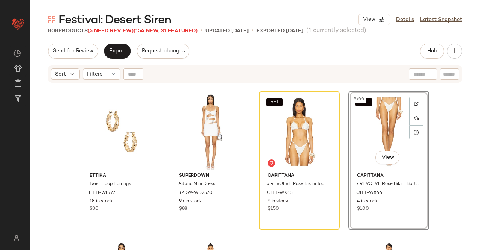
drag, startPoint x: 126, startPoint y: 30, endPoint x: 120, endPoint y: 35, distance: 7.4
click at [125, 30] on span "(5 Need Review)" at bounding box center [111, 31] width 46 height 6
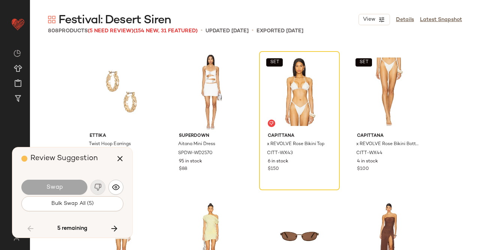
drag, startPoint x: 115, startPoint y: 225, endPoint x: 104, endPoint y: 215, distance: 14.6
click at [115, 225] on icon "button" at bounding box center [114, 228] width 9 height 9
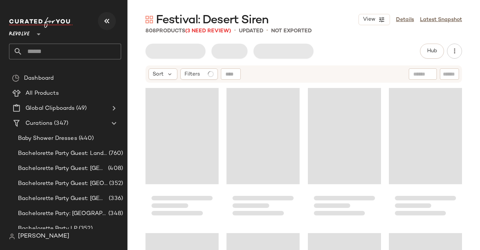
click at [109, 21] on icon "button" at bounding box center [106, 21] width 9 height 9
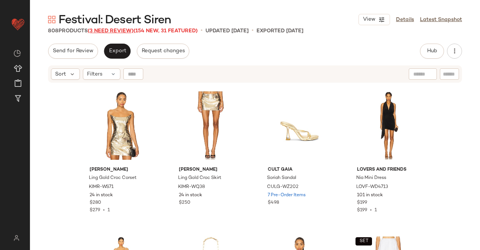
click at [101, 33] on span "(3 Need Review)" at bounding box center [111, 31] width 46 height 6
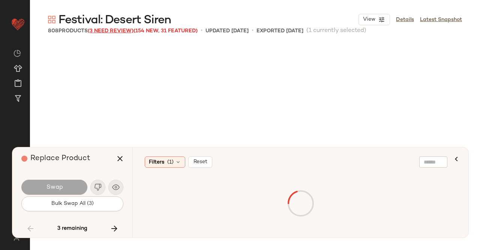
scroll to position [26799, 0]
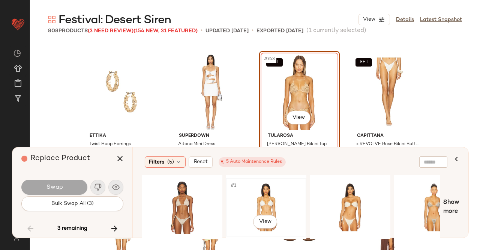
click at [287, 198] on div "#1 View" at bounding box center [266, 206] width 75 height 53
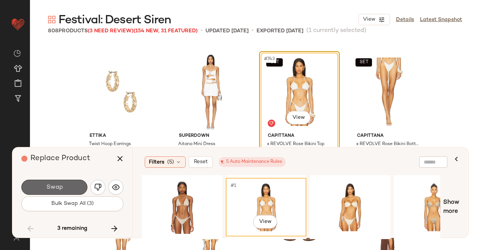
click at [57, 182] on button "Swap" at bounding box center [54, 186] width 66 height 15
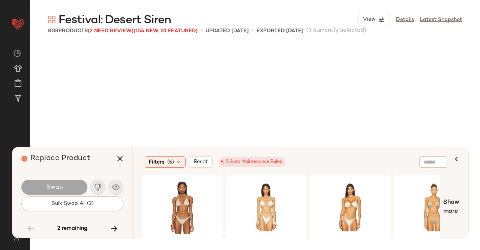
scroll to position [27668, 0]
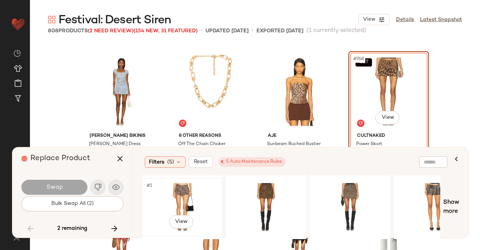
click at [176, 180] on div "#1 View" at bounding box center [181, 206] width 75 height 53
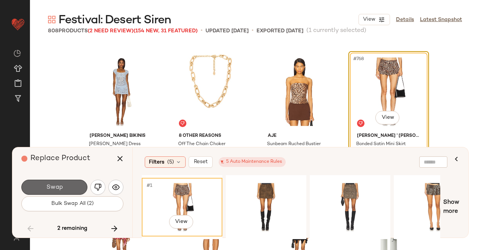
click at [70, 187] on button "Swap" at bounding box center [54, 186] width 66 height 15
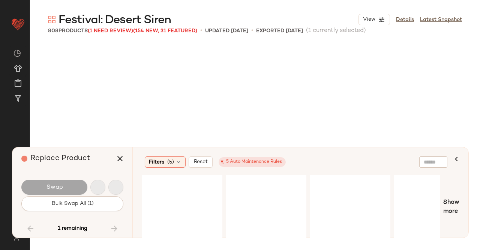
scroll to position [28683, 0]
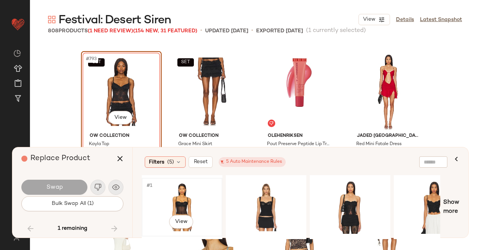
click at [187, 202] on div "#1 View" at bounding box center [181, 206] width 75 height 53
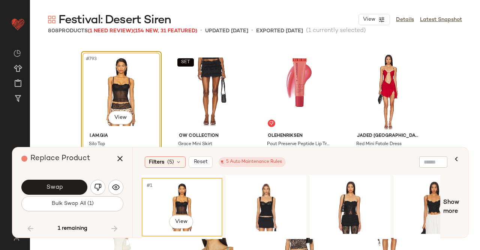
click at [62, 178] on div "Swap Bulk Swap All (1)" at bounding box center [72, 194] width 102 height 41
click at [53, 187] on span "Swap" at bounding box center [54, 187] width 17 height 7
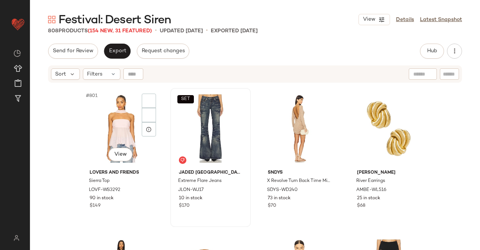
scroll to position [28928, 0]
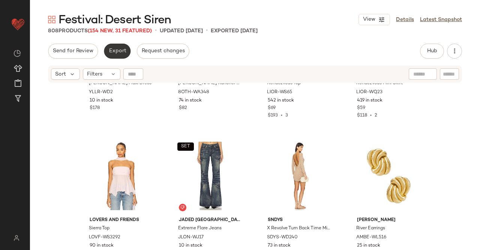
click at [116, 50] on span "Export" at bounding box center [117, 51] width 18 height 6
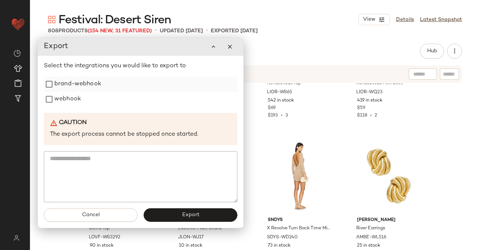
click at [107, 84] on div "brand-webhook" at bounding box center [141, 84] width 194 height 15
click at [84, 99] on div "webhook" at bounding box center [141, 99] width 194 height 15
click at [64, 93] on label "webhook" at bounding box center [67, 99] width 27 height 15
click at [181, 215] on button "Export" at bounding box center [191, 215] width 94 height 14
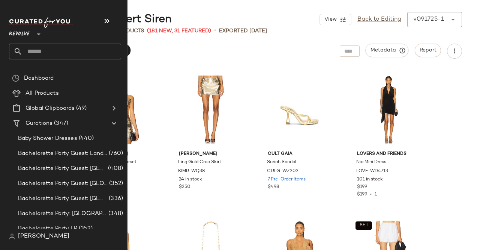
click at [38, 47] on input "text" at bounding box center [72, 52] width 99 height 16
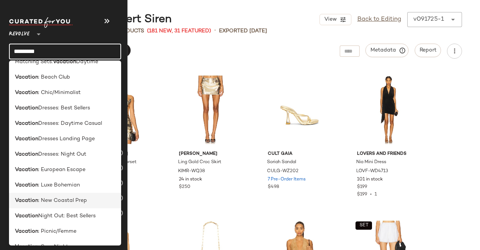
scroll to position [37, 0]
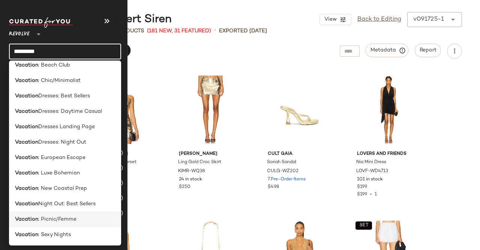
type input "********"
click at [64, 220] on span ": Picnic/Femme" at bounding box center [57, 219] width 38 height 8
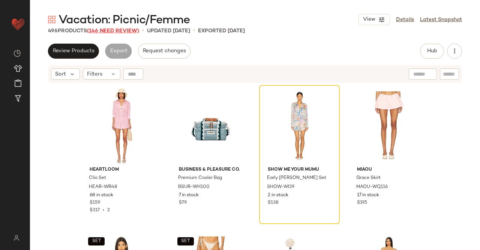
click at [113, 31] on span "(146 Need Review)" at bounding box center [113, 31] width 52 height 6
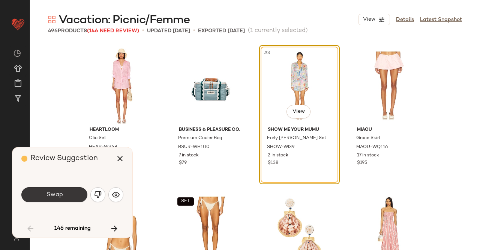
click at [63, 193] on button "Swap" at bounding box center [54, 194] width 66 height 15
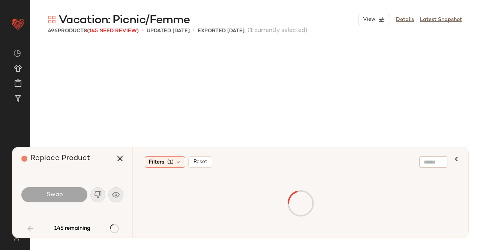
scroll to position [296, 0]
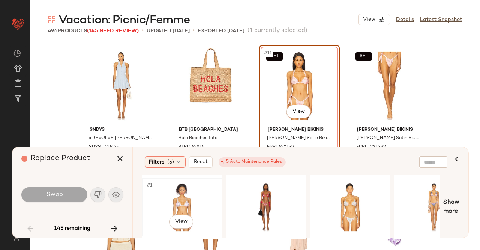
click at [191, 197] on div "#1 View" at bounding box center [181, 206] width 75 height 53
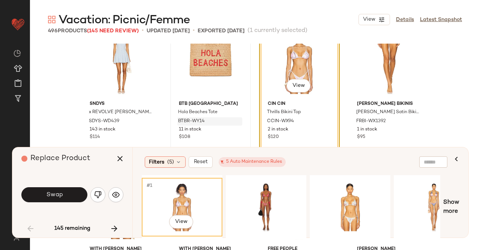
scroll to position [333, 0]
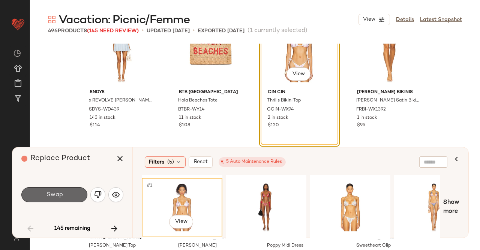
click at [56, 194] on span "Swap" at bounding box center [54, 194] width 17 height 7
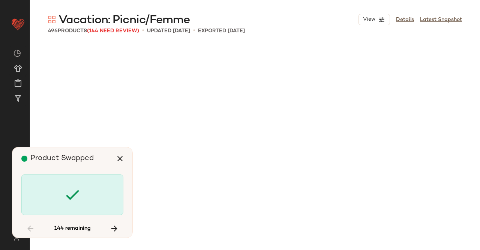
scroll to position [869, 0]
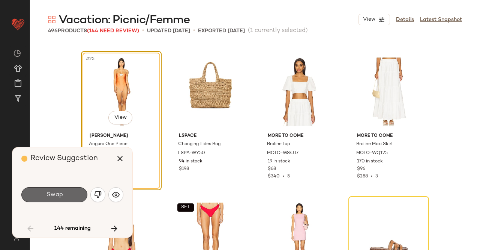
click at [62, 191] on span "Swap" at bounding box center [54, 194] width 17 height 7
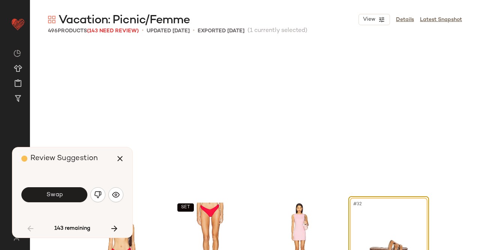
scroll to position [1014, 0]
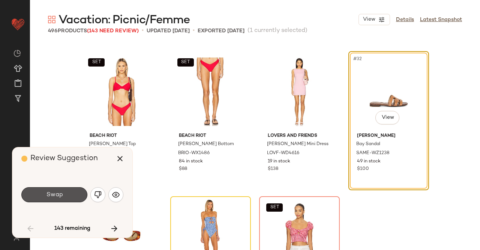
click at [62, 191] on span "Swap" at bounding box center [54, 194] width 17 height 7
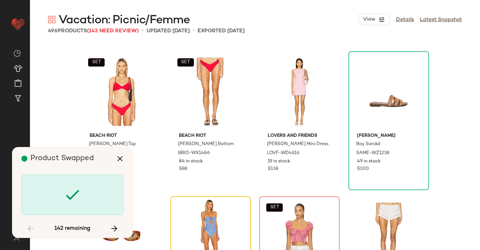
scroll to position [1159, 0]
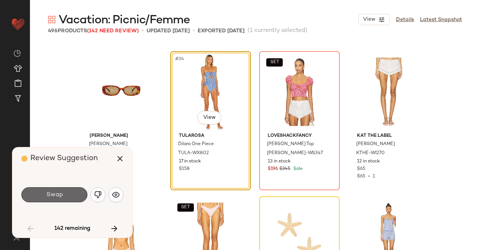
click at [57, 192] on span "Swap" at bounding box center [54, 194] width 17 height 7
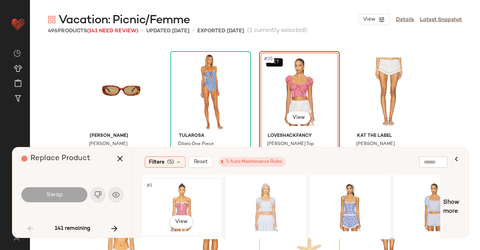
click at [176, 202] on div "#1 View" at bounding box center [181, 206] width 75 height 53
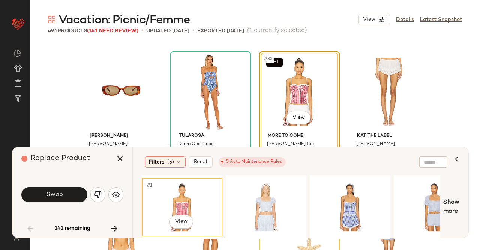
click at [58, 199] on button "Swap" at bounding box center [54, 194] width 66 height 15
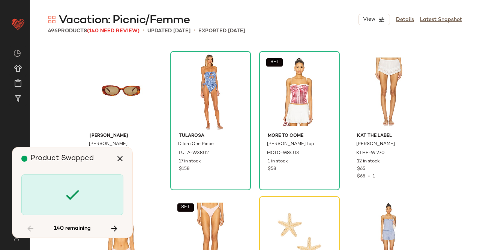
scroll to position [1304, 0]
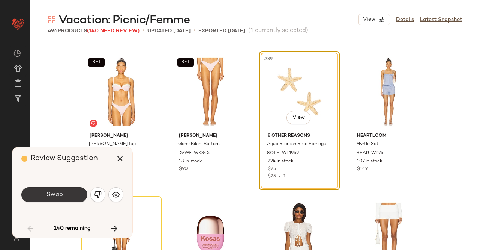
click at [62, 196] on span "Swap" at bounding box center [54, 194] width 17 height 7
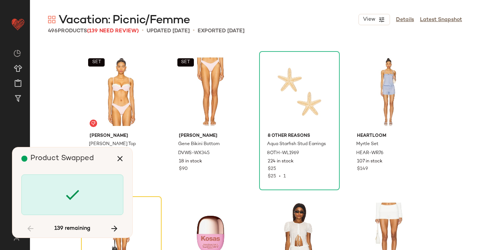
scroll to position [1449, 0]
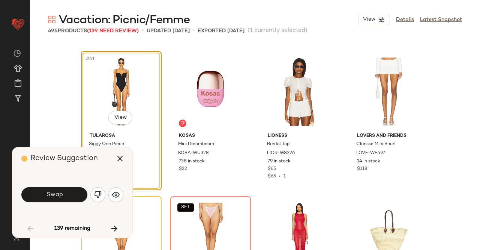
click at [65, 179] on div "Swap" at bounding box center [72, 194] width 102 height 41
click at [57, 193] on span "Swap" at bounding box center [54, 194] width 17 height 7
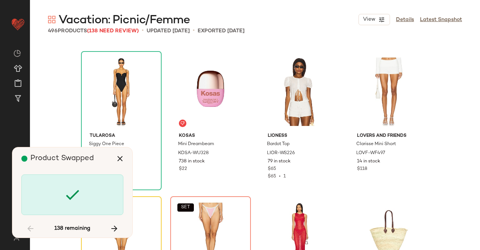
scroll to position [1593, 0]
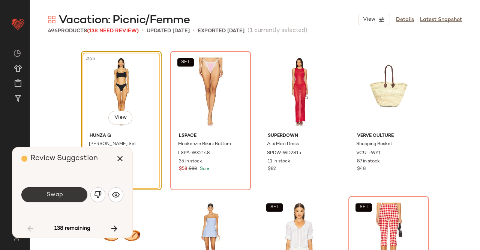
click at [53, 196] on span "Swap" at bounding box center [54, 194] width 17 height 7
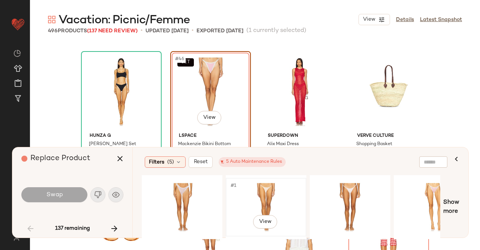
click at [281, 194] on div "#1 View" at bounding box center [266, 206] width 75 height 53
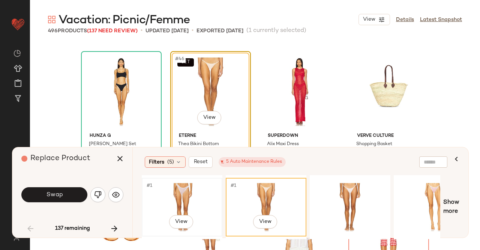
click at [215, 207] on div "#1 View" at bounding box center [181, 206] width 75 height 53
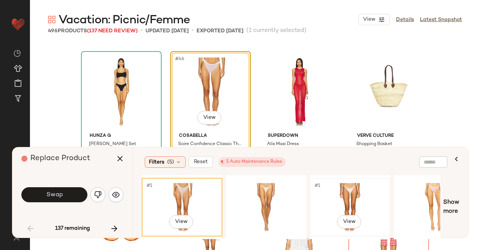
click at [359, 196] on div "#1 View" at bounding box center [350, 206] width 75 height 53
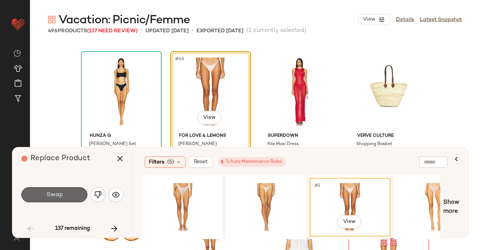
click at [67, 198] on button "Swap" at bounding box center [54, 194] width 66 height 15
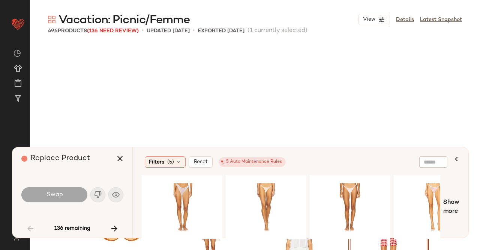
scroll to position [1738, 0]
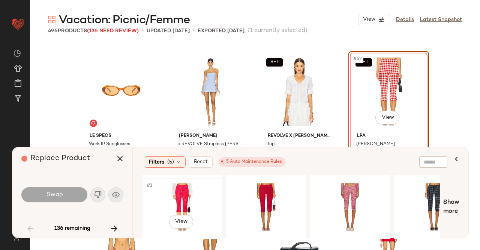
click at [200, 189] on div "#1 View" at bounding box center [181, 206] width 75 height 53
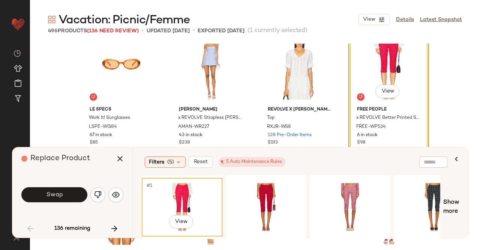
scroll to position [1776, 0]
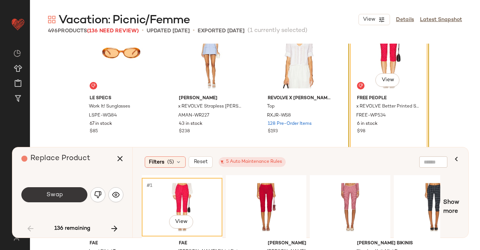
click at [72, 197] on button "Swap" at bounding box center [54, 194] width 66 height 15
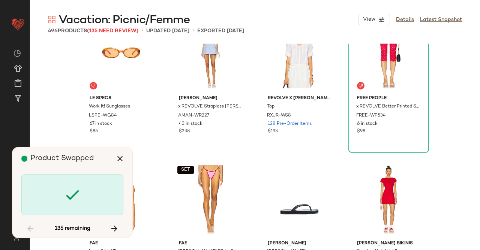
scroll to position [2028, 0]
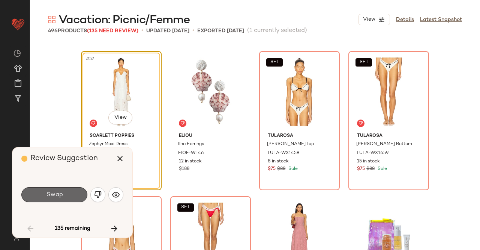
click at [74, 196] on button "Swap" at bounding box center [54, 194] width 66 height 15
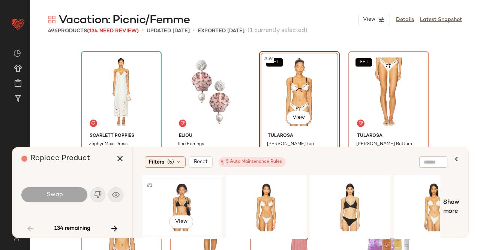
click at [161, 191] on div "#1 View" at bounding box center [181, 206] width 75 height 53
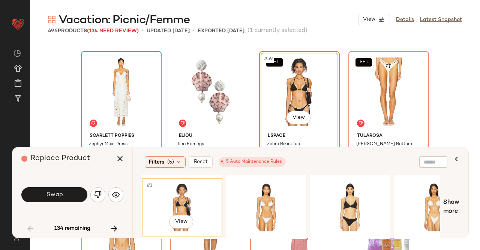
click at [56, 193] on span "Swap" at bounding box center [54, 194] width 17 height 7
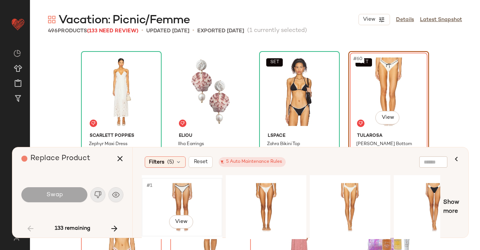
click at [185, 193] on div "#1 View" at bounding box center [181, 206] width 75 height 53
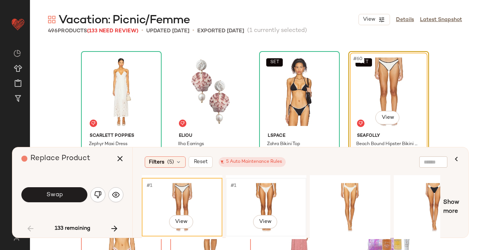
click at [268, 189] on div "#1 View" at bounding box center [266, 206] width 75 height 53
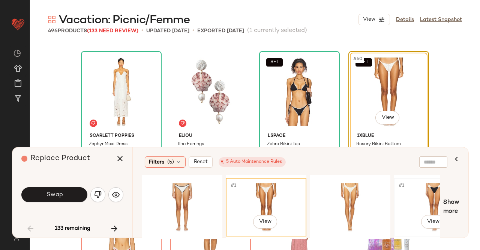
drag, startPoint x: 424, startPoint y: 190, endPoint x: 417, endPoint y: 190, distance: 7.1
click at [424, 190] on div "#1 View" at bounding box center [434, 206] width 75 height 53
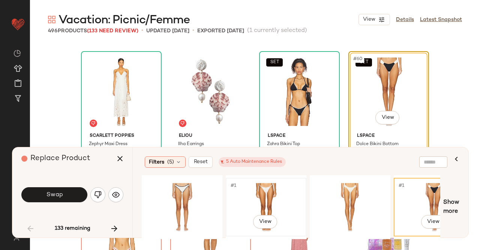
click at [280, 192] on div "#1 View" at bounding box center [266, 206] width 75 height 53
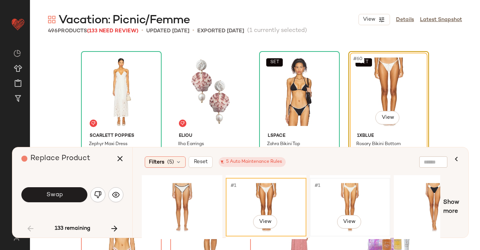
click at [327, 183] on div "#1 View" at bounding box center [350, 206] width 75 height 53
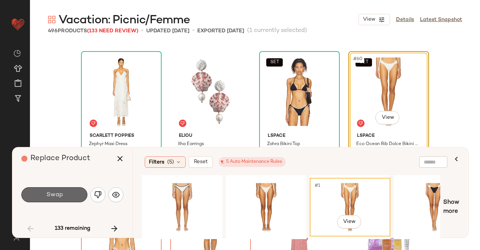
click at [52, 194] on span "Swap" at bounding box center [54, 194] width 17 height 7
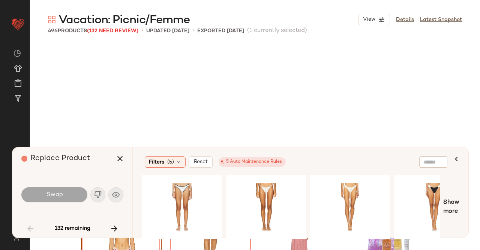
scroll to position [2173, 0]
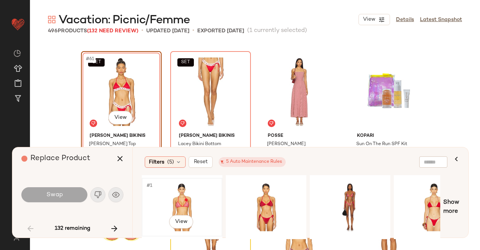
drag, startPoint x: 179, startPoint y: 199, endPoint x: 162, endPoint y: 197, distance: 17.8
click at [179, 199] on div "#1 View" at bounding box center [181, 206] width 75 height 53
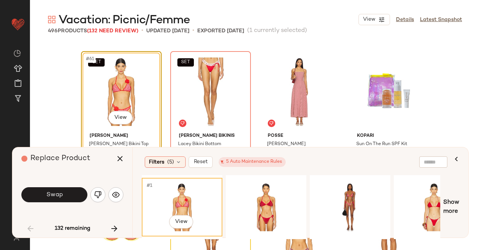
scroll to position [2248, 0]
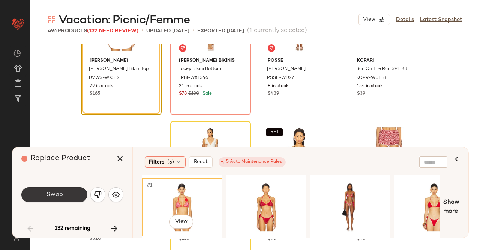
click at [57, 199] on button "Swap" at bounding box center [54, 194] width 66 height 15
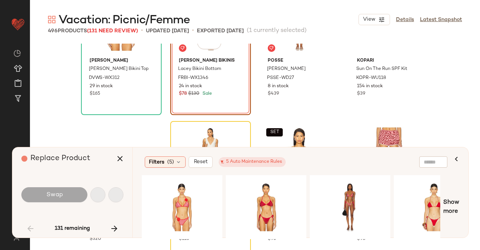
scroll to position [2173, 0]
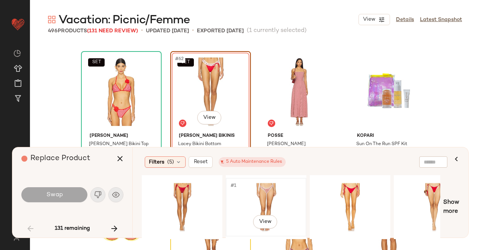
click at [257, 192] on div "#1 View" at bounding box center [266, 206] width 75 height 53
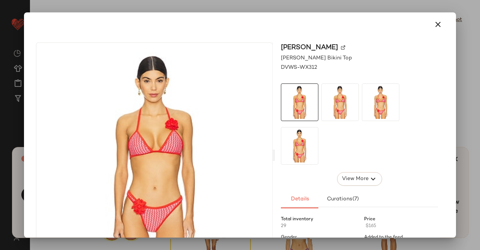
click at [342, 47] on img at bounding box center [343, 47] width 5 height 5
click at [434, 20] on icon "button" at bounding box center [438, 24] width 9 height 9
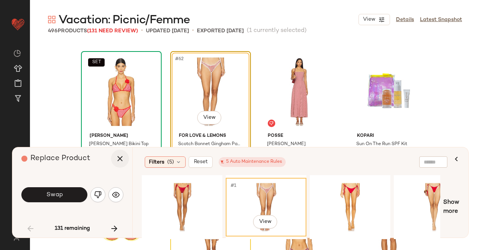
click at [123, 159] on icon "button" at bounding box center [120, 158] width 9 height 9
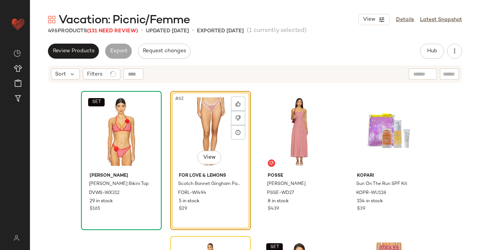
click at [170, 124] on div "#62 View For Love & Lemons Scotch Bonnet Gingham Panty FORL-WI494 5 in stock $29" at bounding box center [210, 160] width 81 height 139
click at [430, 48] on span "Hub" at bounding box center [432, 51] width 11 height 6
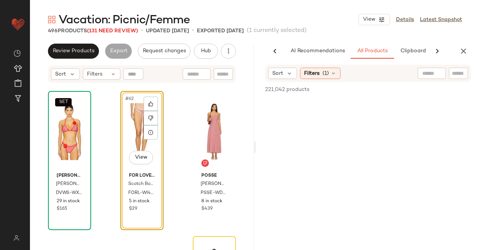
scroll to position [0, 47]
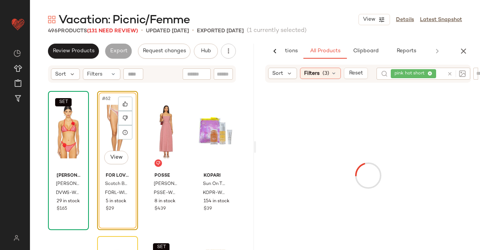
click at [450, 80] on div "Sort Filters (3) Reset pink hot short" at bounding box center [368, 74] width 206 height 18
click at [429, 69] on div "pink hot short" at bounding box center [417, 74] width 53 height 12
click at [429, 72] on icon at bounding box center [430, 73] width 5 height 5
click at [429, 81] on input "text" at bounding box center [417, 85] width 53 height 8
click at [474, 74] on div at bounding box center [477, 73] width 6 height 11
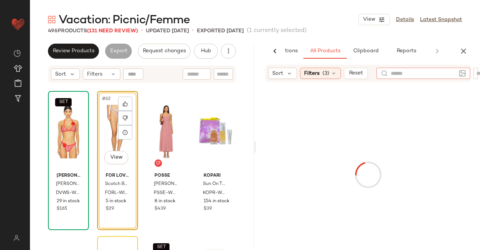
paste input "**********"
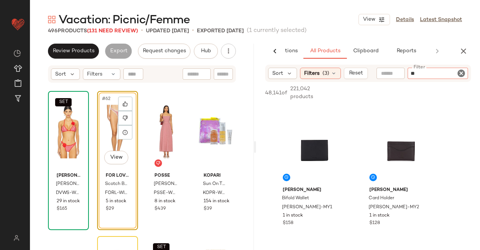
type input "*"
type input "**********"
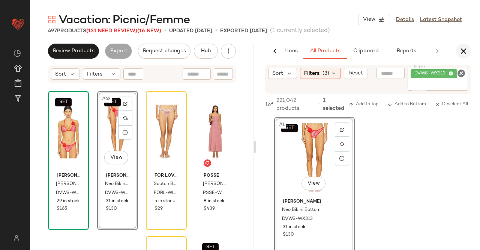
drag, startPoint x: 458, startPoint y: 54, endPoint x: 465, endPoint y: 52, distance: 7.2
click at [459, 54] on button "button" at bounding box center [463, 51] width 15 height 15
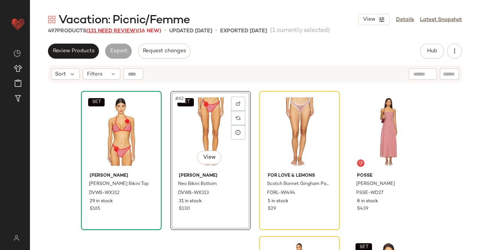
click at [117, 31] on span "(131 Need Review)" at bounding box center [111, 31] width 51 height 6
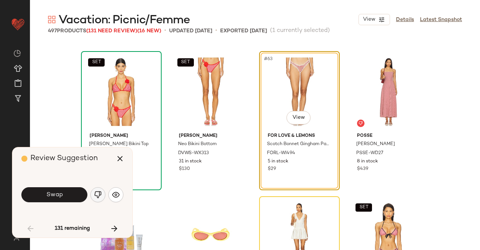
click at [95, 194] on img "button" at bounding box center [98, 195] width 8 height 8
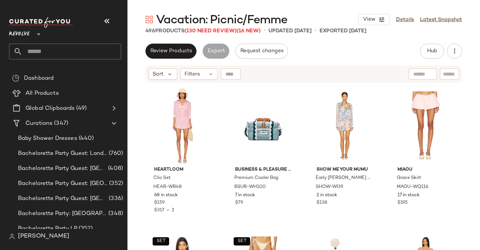
drag, startPoint x: 100, startPoint y: 18, endPoint x: 105, endPoint y: 18, distance: 4.9
click at [103, 18] on button "button" at bounding box center [107, 21] width 18 height 18
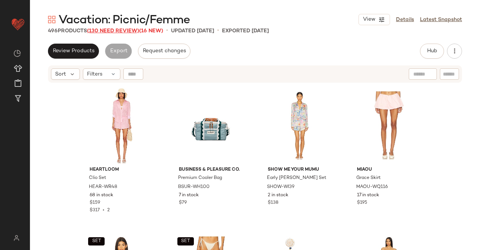
click at [101, 30] on span "(130 Need Review)" at bounding box center [113, 31] width 52 height 6
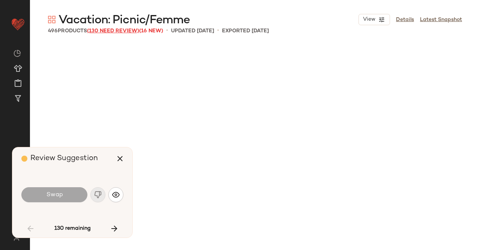
scroll to position [2318, 0]
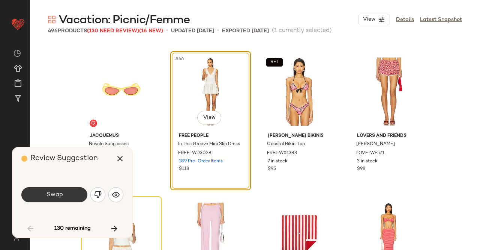
click at [77, 195] on button "Swap" at bounding box center [54, 194] width 66 height 15
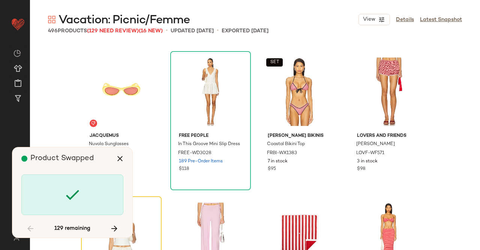
scroll to position [2463, 0]
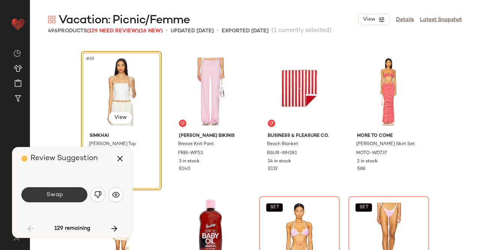
click at [75, 189] on button "Swap" at bounding box center [54, 194] width 66 height 15
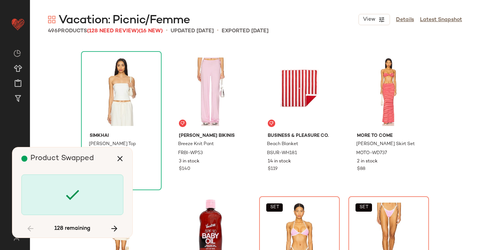
scroll to position [2608, 0]
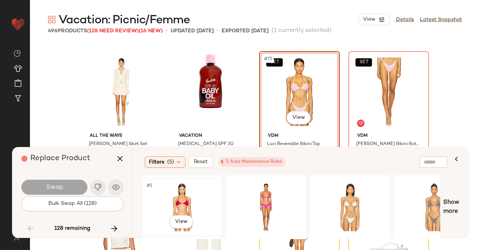
click at [176, 195] on div "#1 View" at bounding box center [181, 206] width 75 height 53
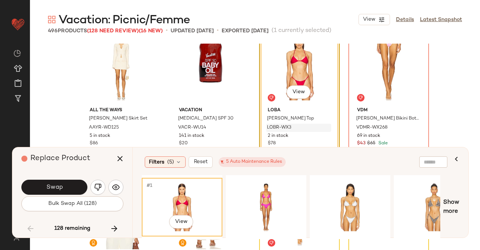
scroll to position [2645, 0]
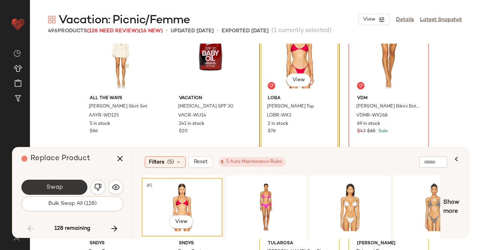
click at [71, 191] on button "Swap" at bounding box center [54, 186] width 66 height 15
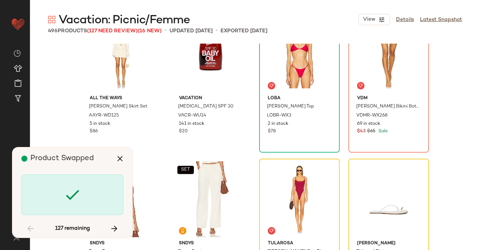
scroll to position [2608, 0]
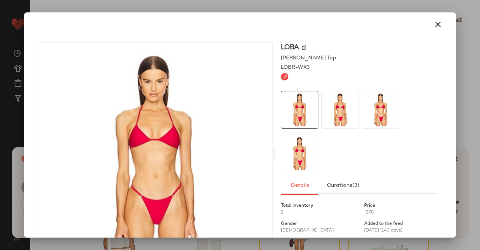
click at [304, 46] on img at bounding box center [304, 47] width 5 height 5
drag, startPoint x: 439, startPoint y: 23, endPoint x: 413, endPoint y: 33, distance: 28.0
click at [440, 23] on button "button" at bounding box center [438, 24] width 18 height 18
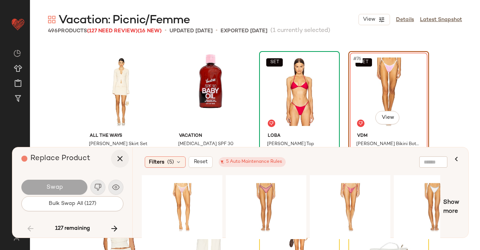
click at [124, 162] on icon "button" at bounding box center [120, 158] width 9 height 9
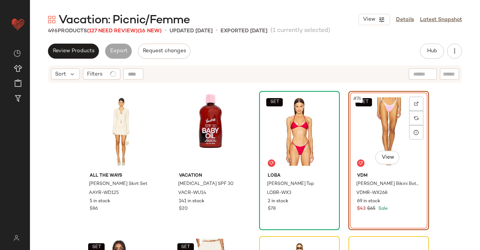
click at [397, 122] on div "SET #76 View" at bounding box center [388, 131] width 75 height 76
click at [430, 49] on span "Hub" at bounding box center [432, 51] width 11 height 6
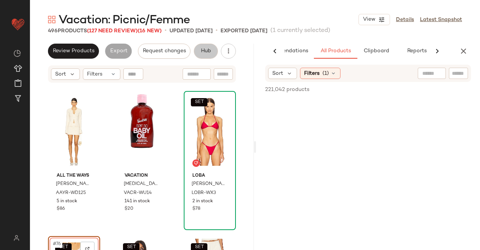
scroll to position [0, 47]
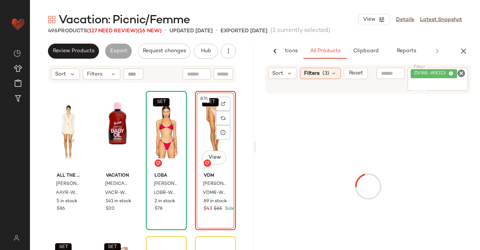
click at [447, 79] on div "DVWS-WX313" at bounding box center [438, 79] width 60 height 23
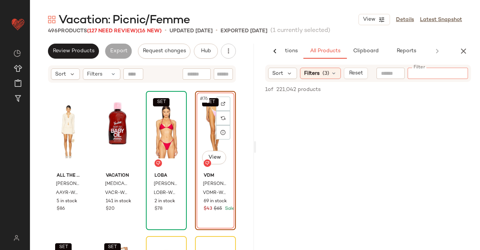
paste input "********"
type input "********"
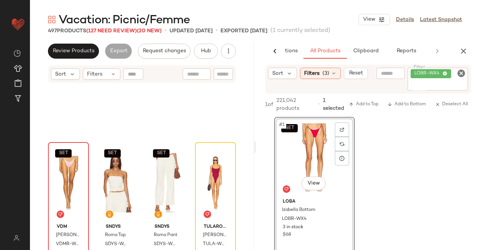
scroll to position [2795, 0]
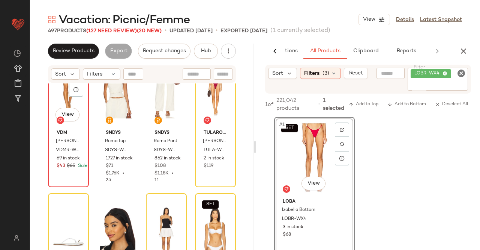
click at [64, 95] on div "SET #77 View" at bounding box center [69, 89] width 36 height 76
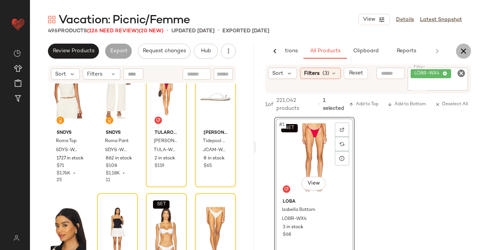
click at [463, 48] on icon "button" at bounding box center [463, 51] width 9 height 9
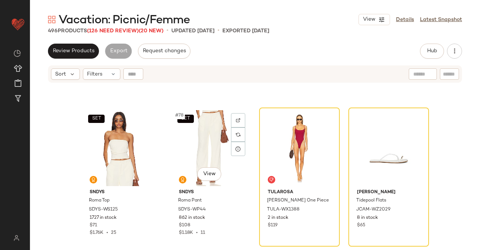
scroll to position [2683, 0]
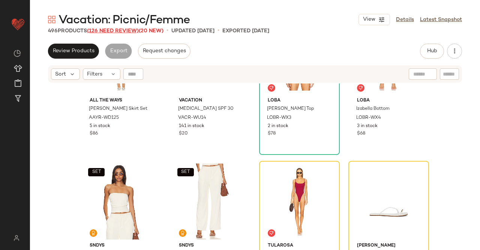
click at [124, 29] on span "(126 Need Review)" at bounding box center [113, 31] width 52 height 6
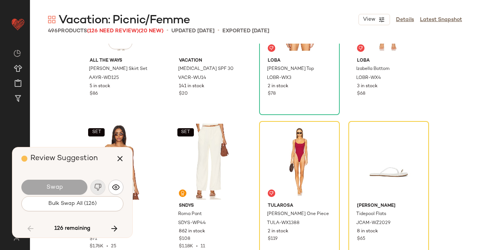
scroll to position [2752, 0]
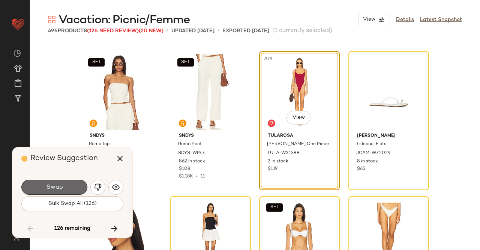
click at [64, 190] on button "Swap" at bounding box center [54, 186] width 66 height 15
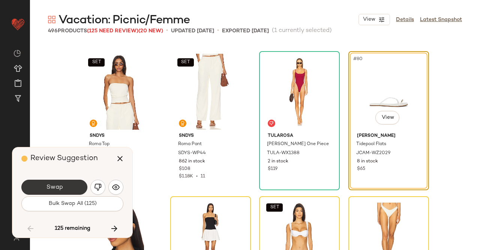
click at [52, 190] on span "Swap" at bounding box center [54, 187] width 17 height 7
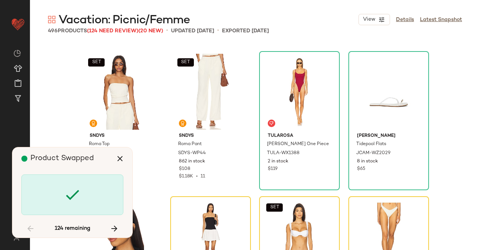
scroll to position [2897, 0]
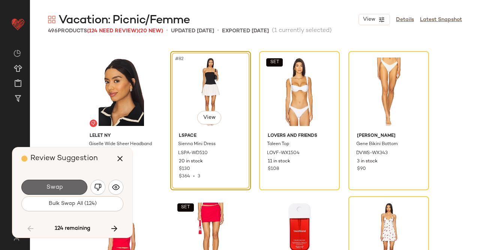
click at [69, 190] on button "Swap" at bounding box center [54, 186] width 66 height 15
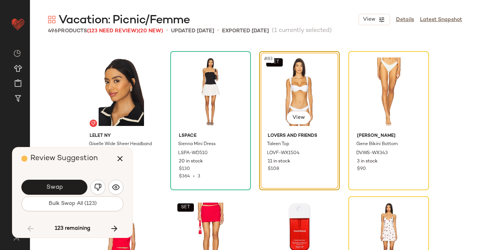
click at [68, 188] on button "Swap" at bounding box center [54, 186] width 66 height 15
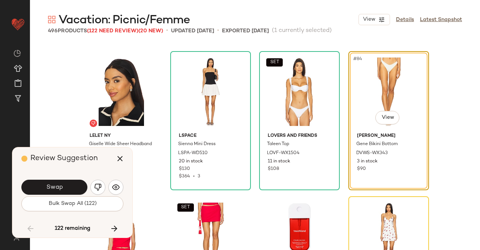
click at [65, 185] on button "Swap" at bounding box center [54, 186] width 66 height 15
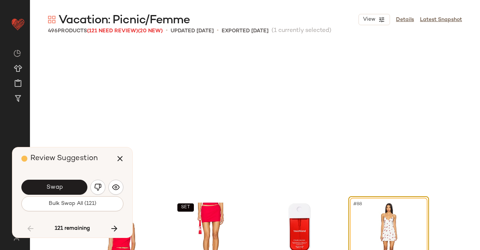
scroll to position [3042, 0]
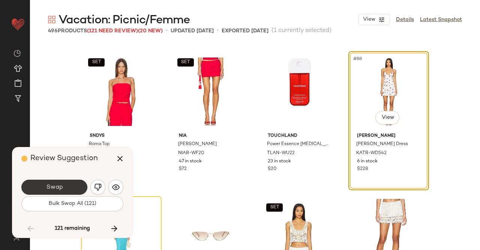
click at [61, 188] on span "Swap" at bounding box center [54, 187] width 17 height 7
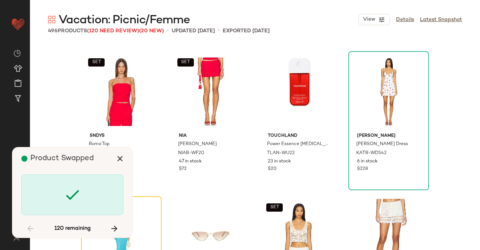
scroll to position [3187, 0]
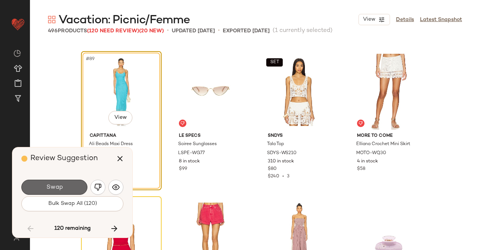
click at [60, 184] on span "Swap" at bounding box center [54, 187] width 17 height 7
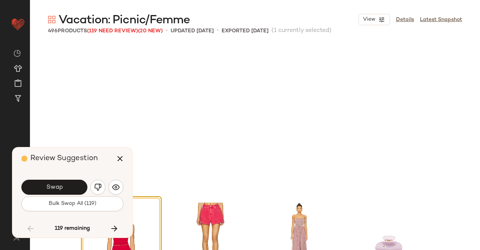
scroll to position [3332, 0]
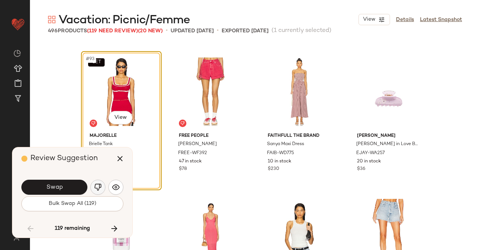
click at [96, 187] on img "button" at bounding box center [98, 187] width 8 height 8
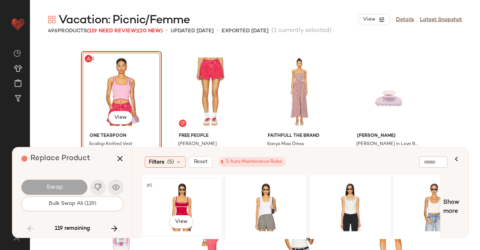
click at [165, 194] on div "#1 View" at bounding box center [181, 206] width 75 height 53
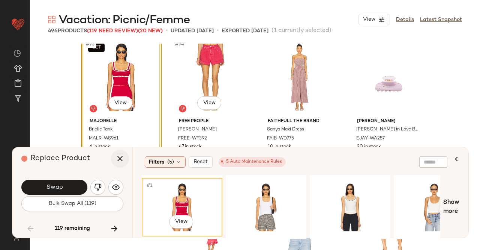
scroll to position [3369, 0]
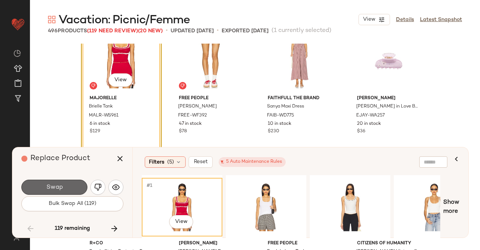
click at [50, 186] on span "Swap" at bounding box center [54, 187] width 17 height 7
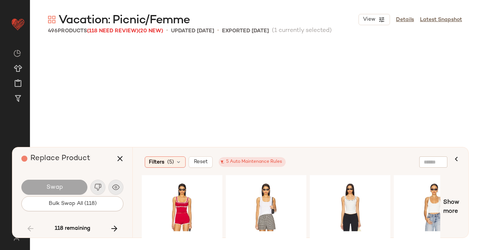
scroll to position [3622, 0]
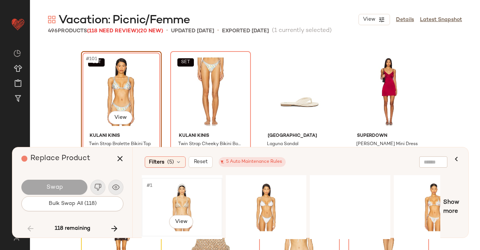
click at [201, 184] on div "#1 View" at bounding box center [181, 206] width 75 height 53
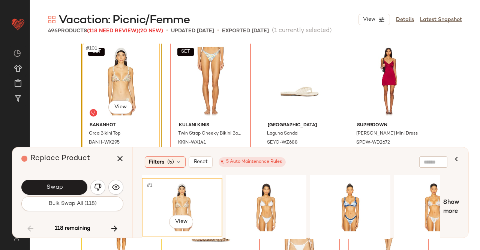
scroll to position [3659, 0]
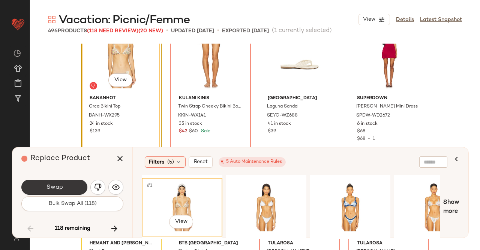
click at [54, 188] on span "Swap" at bounding box center [54, 187] width 17 height 7
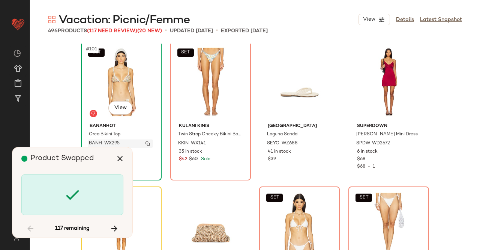
scroll to position [3622, 0]
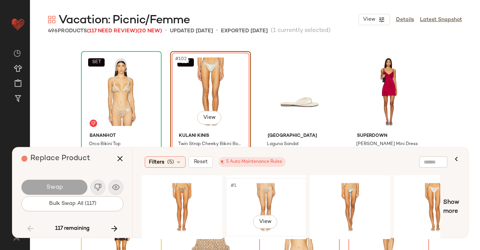
click at [275, 200] on div "#1 View" at bounding box center [266, 206] width 75 height 53
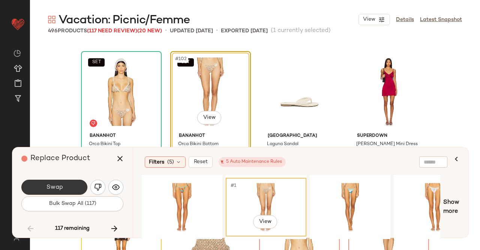
click at [47, 188] on span "Swap" at bounding box center [54, 187] width 17 height 7
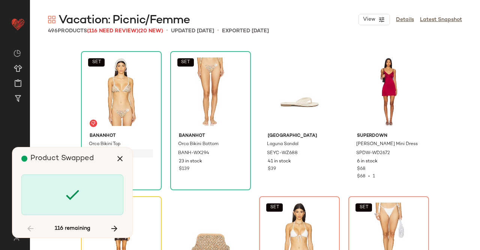
scroll to position [3766, 0]
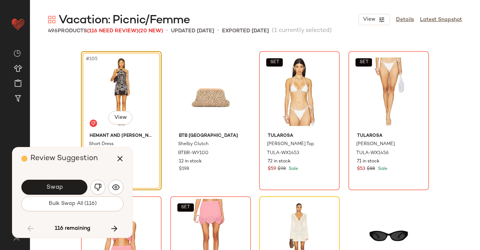
click at [47, 188] on span "Swap" at bounding box center [54, 187] width 17 height 7
